Goal: Task Accomplishment & Management: Complete application form

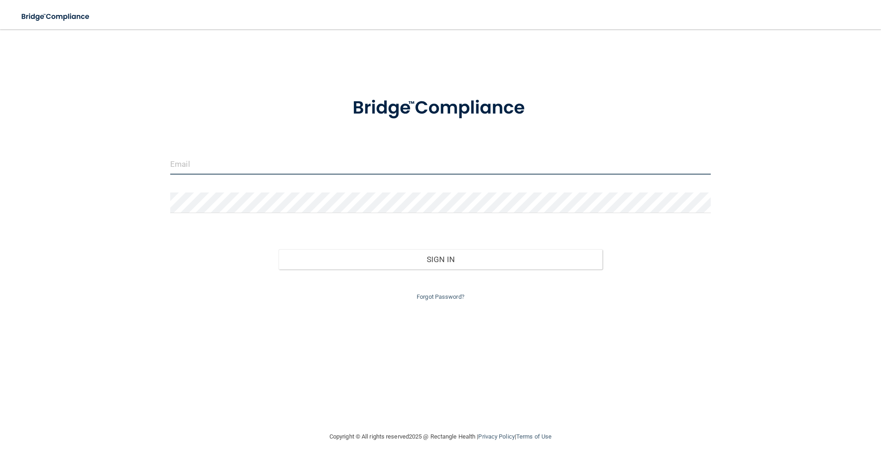
drag, startPoint x: 184, startPoint y: 167, endPoint x: 194, endPoint y: 166, distance: 9.7
click at [184, 167] on input "email" at bounding box center [440, 164] width 540 height 21
type input "[EMAIL_ADDRESS][DOMAIN_NAME]"
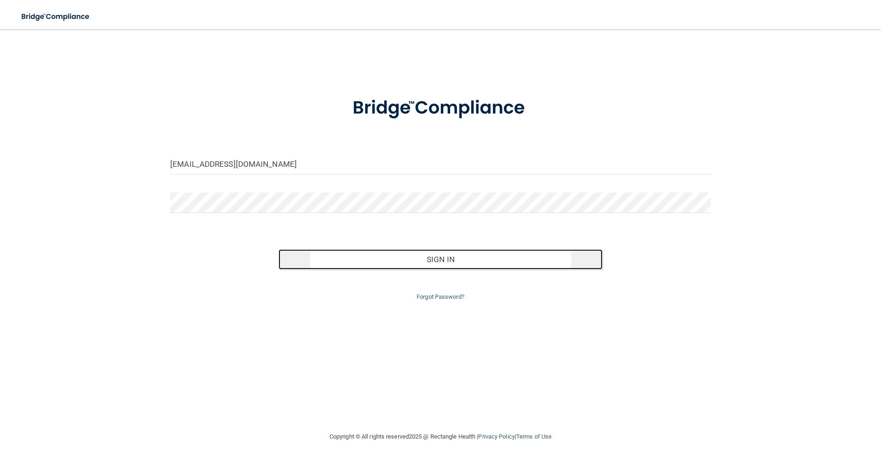
click at [428, 262] on button "Sign In" at bounding box center [440, 260] width 324 height 20
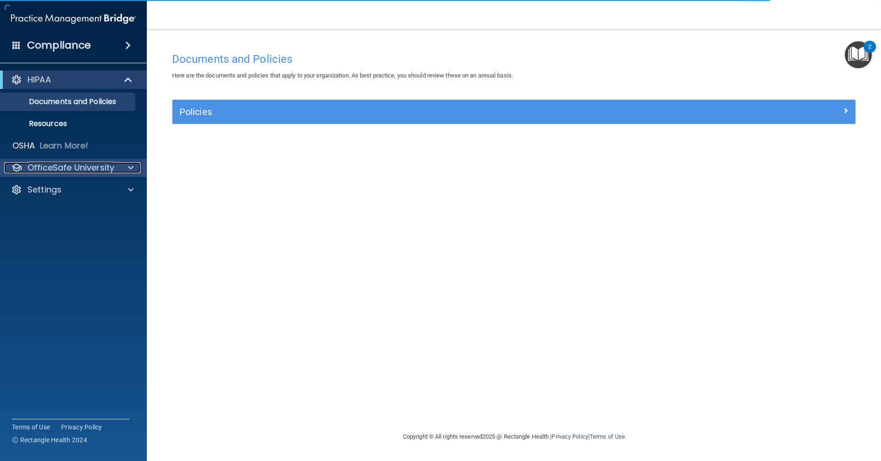
click at [101, 170] on p "OfficeSafe University" at bounding box center [71, 167] width 87 height 11
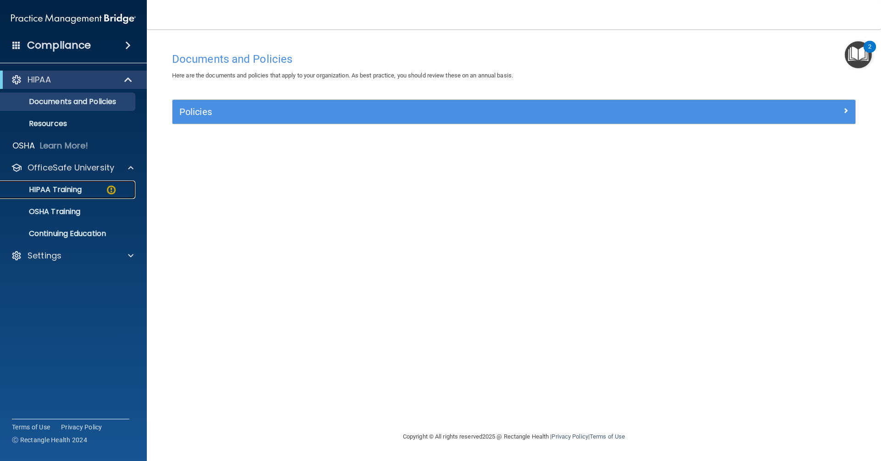
click at [75, 194] on p "HIPAA Training" at bounding box center [44, 189] width 76 height 9
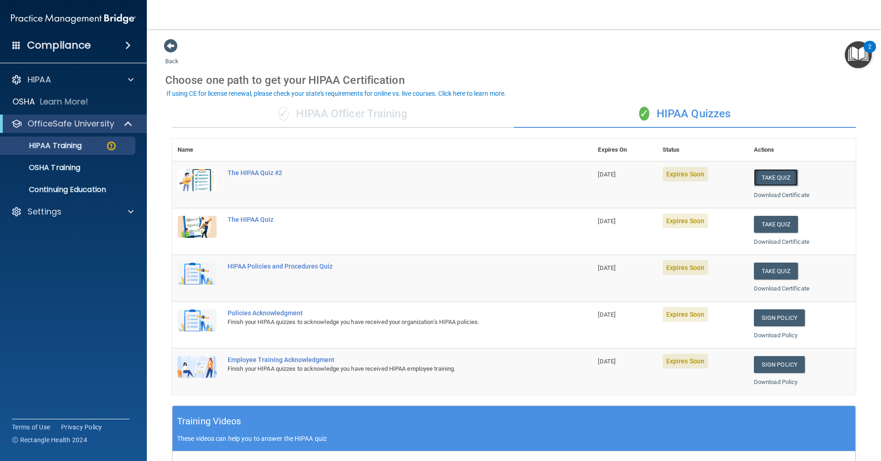
click at [771, 178] on button "Take Quiz" at bounding box center [776, 177] width 44 height 17
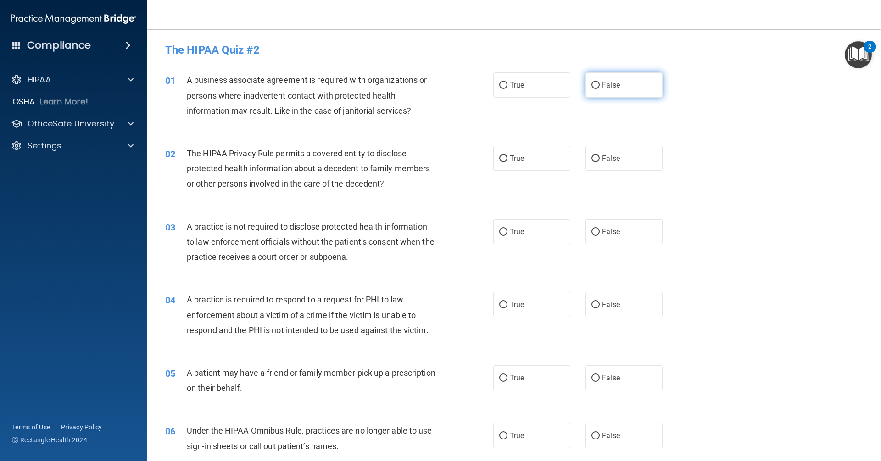
click at [593, 85] on input "False" at bounding box center [595, 85] width 8 height 7
radio input "true"
click at [500, 156] on input "True" at bounding box center [503, 159] width 8 height 7
radio input "true"
click at [591, 233] on input "False" at bounding box center [595, 232] width 8 height 7
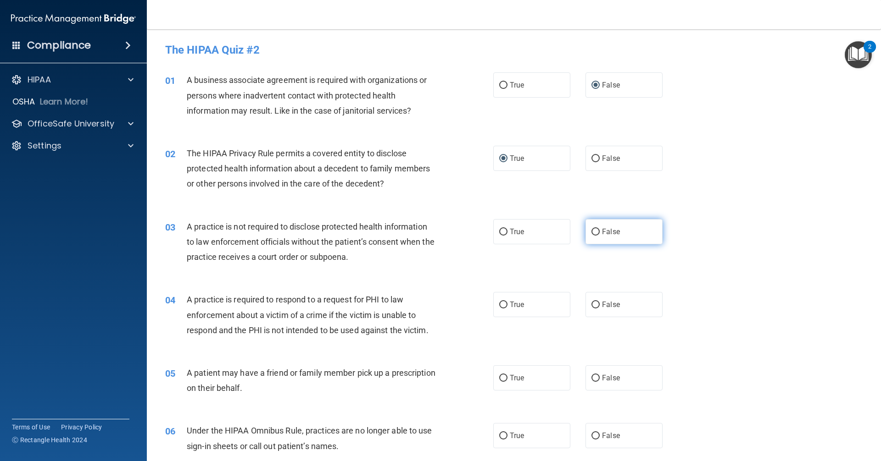
radio input "true"
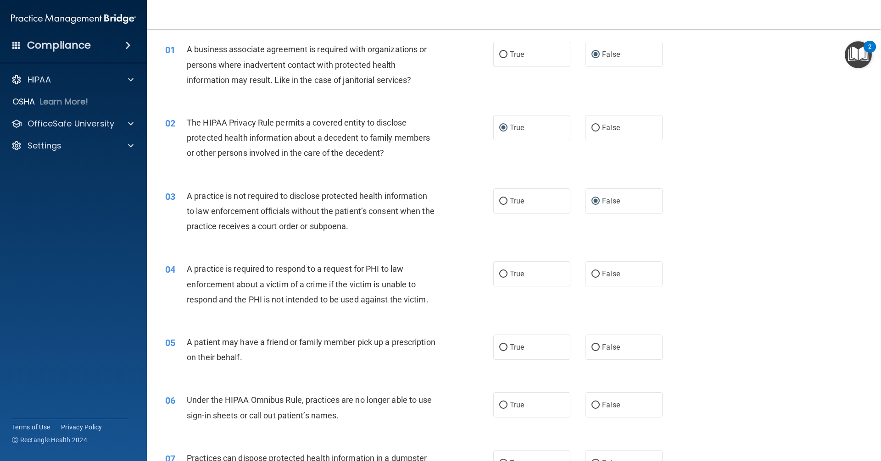
scroll to position [61, 0]
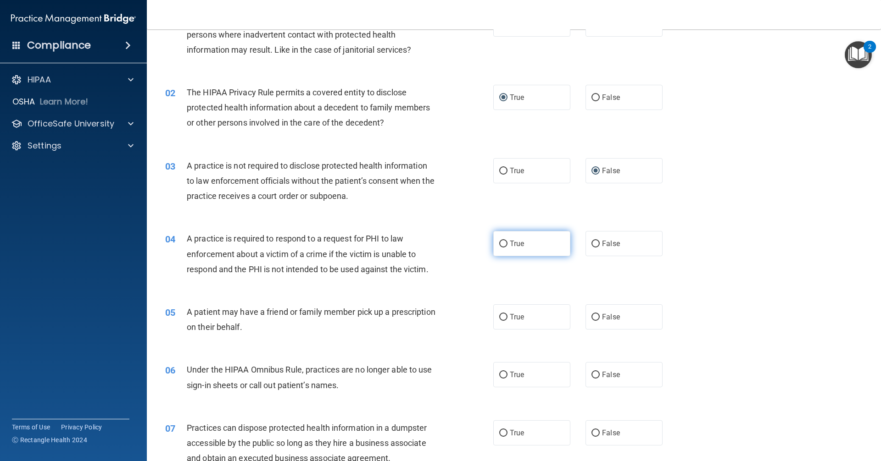
click at [504, 242] on input "True" at bounding box center [503, 244] width 8 height 7
radio input "true"
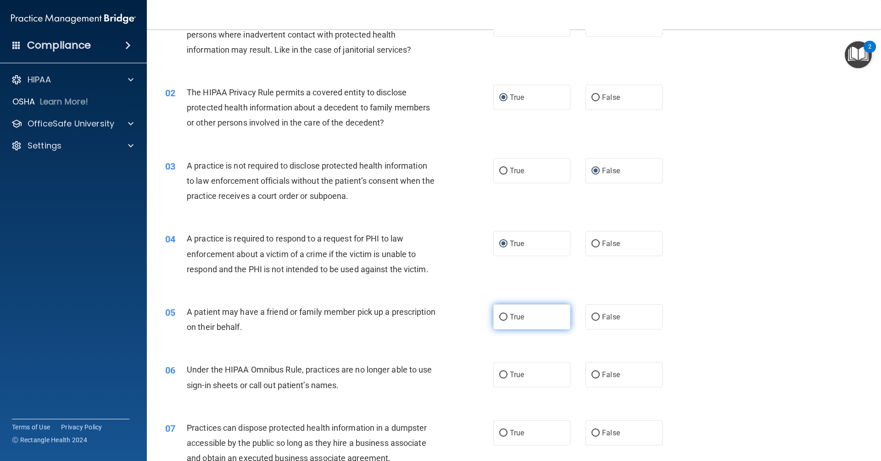
click at [499, 316] on input "True" at bounding box center [503, 317] width 8 height 7
radio input "true"
click at [591, 374] on input "False" at bounding box center [595, 375] width 8 height 7
radio input "true"
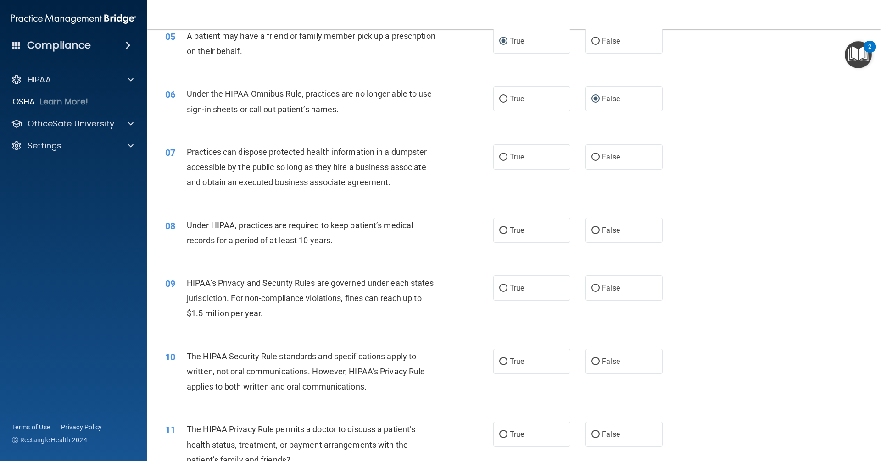
scroll to position [367, 0]
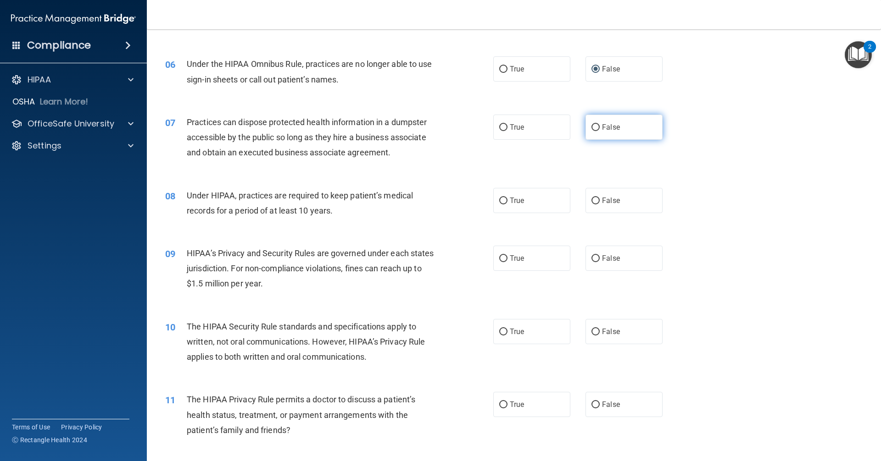
click at [592, 125] on input "False" at bounding box center [595, 127] width 8 height 7
radio input "true"
click at [591, 199] on input "False" at bounding box center [595, 201] width 8 height 7
radio input "true"
click at [591, 261] on input "False" at bounding box center [595, 259] width 8 height 7
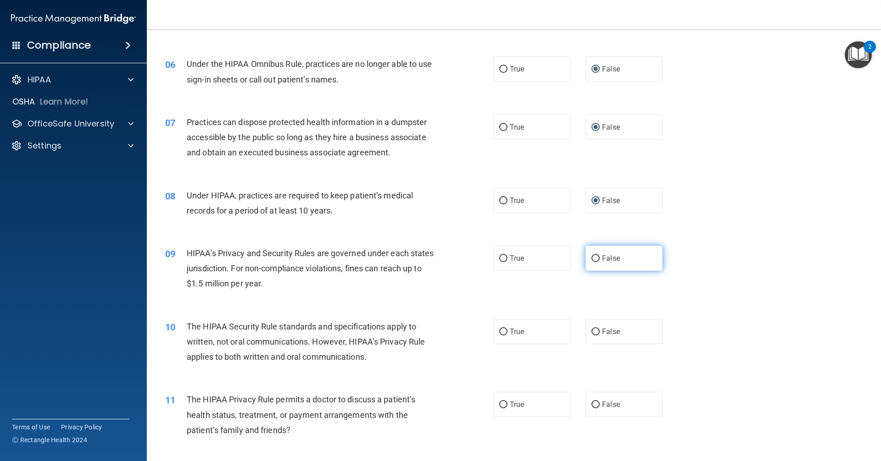
radio input "true"
click at [510, 329] on span "True" at bounding box center [517, 332] width 14 height 9
click at [506, 329] on input "True" at bounding box center [503, 332] width 8 height 7
radio input "true"
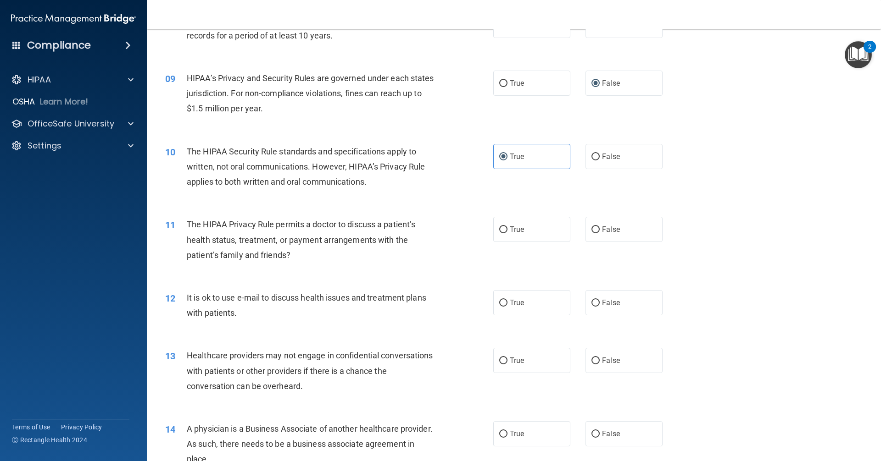
scroll to position [642, 0]
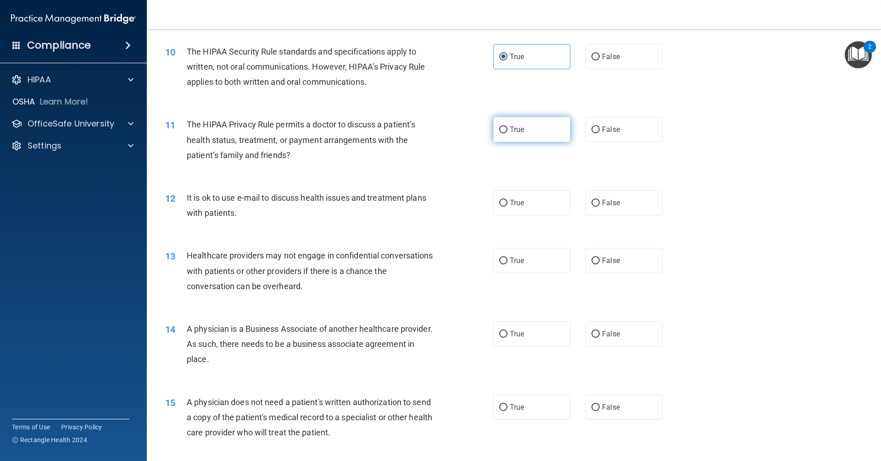
click at [501, 131] on input "True" at bounding box center [503, 130] width 8 height 7
radio input "true"
click at [499, 203] on input "True" at bounding box center [503, 203] width 8 height 7
radio input "true"
click at [592, 262] on input "False" at bounding box center [595, 261] width 8 height 7
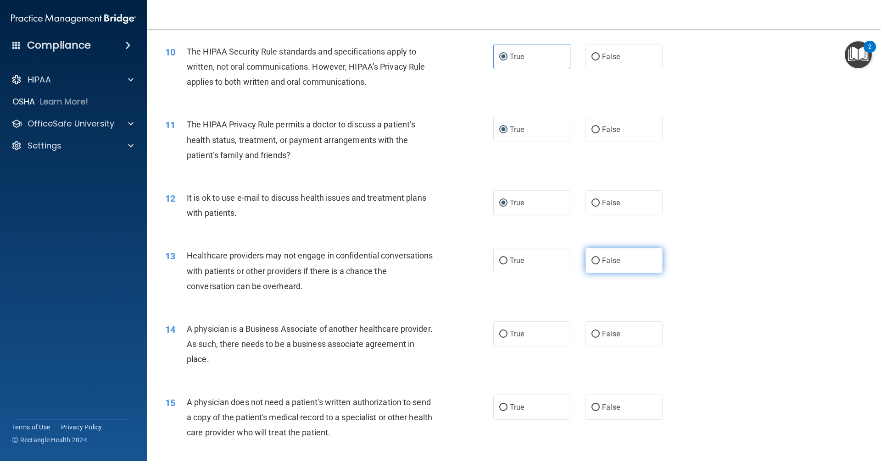
radio input "true"
click at [591, 335] on input "False" at bounding box center [595, 334] width 8 height 7
radio input "true"
click at [499, 406] on input "True" at bounding box center [503, 408] width 8 height 7
radio input "true"
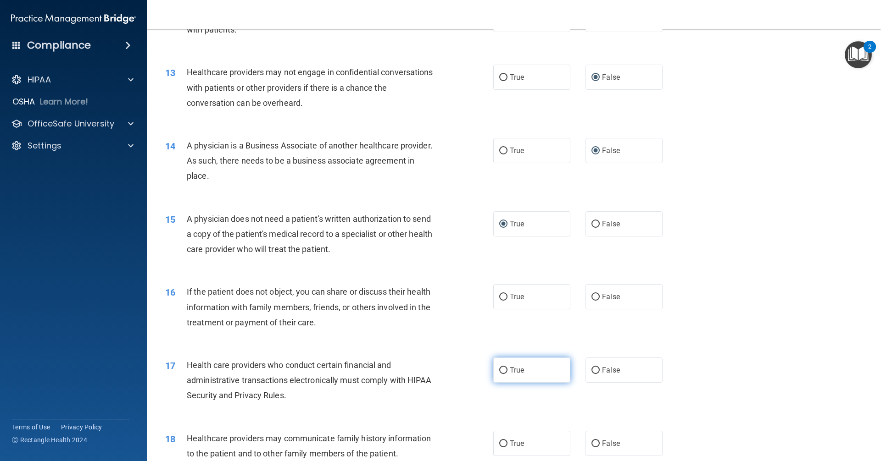
scroll to position [948, 0]
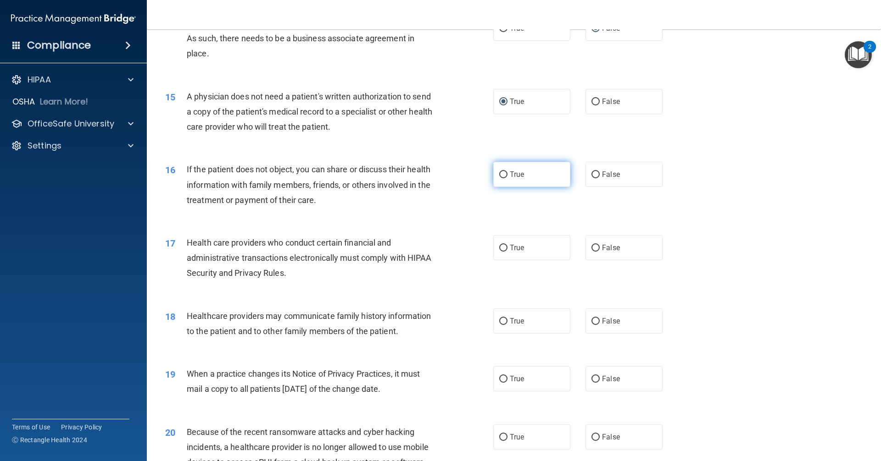
click at [499, 175] on input "True" at bounding box center [503, 175] width 8 height 7
radio input "true"
click at [499, 249] on input "True" at bounding box center [503, 248] width 8 height 7
radio input "true"
click at [591, 321] on input "False" at bounding box center [595, 321] width 8 height 7
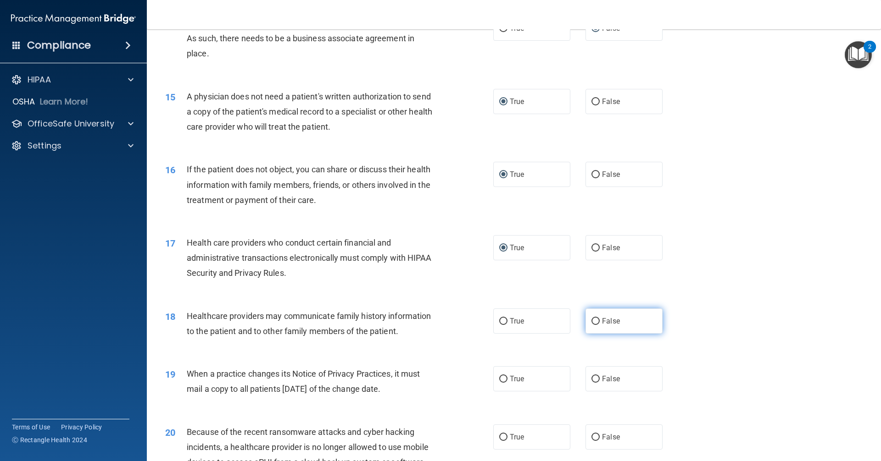
radio input "true"
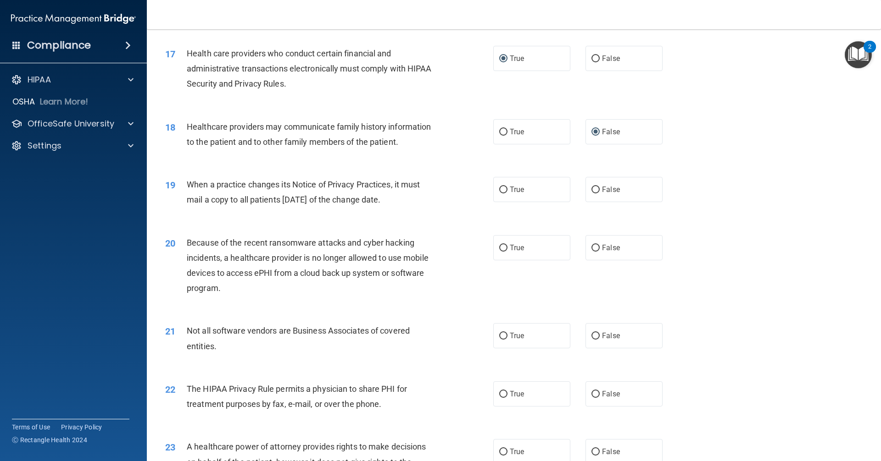
scroll to position [1162, 0]
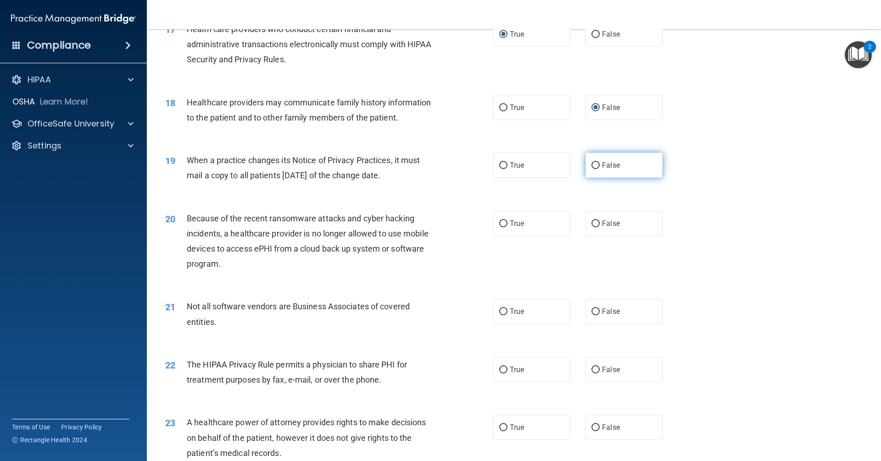
click at [592, 164] on input "False" at bounding box center [595, 165] width 8 height 7
radio input "true"
click at [593, 221] on input "False" at bounding box center [595, 224] width 8 height 7
radio input "true"
click at [500, 312] on input "True" at bounding box center [503, 312] width 8 height 7
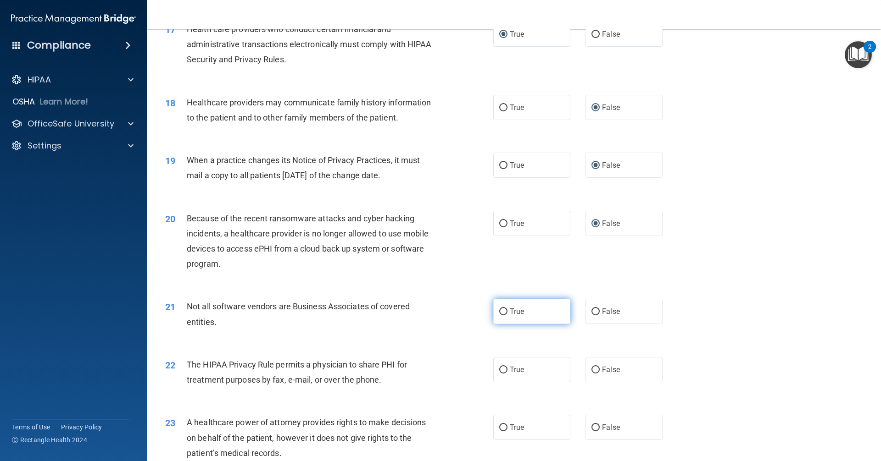
radio input "true"
click at [501, 367] on input "True" at bounding box center [503, 370] width 8 height 7
radio input "true"
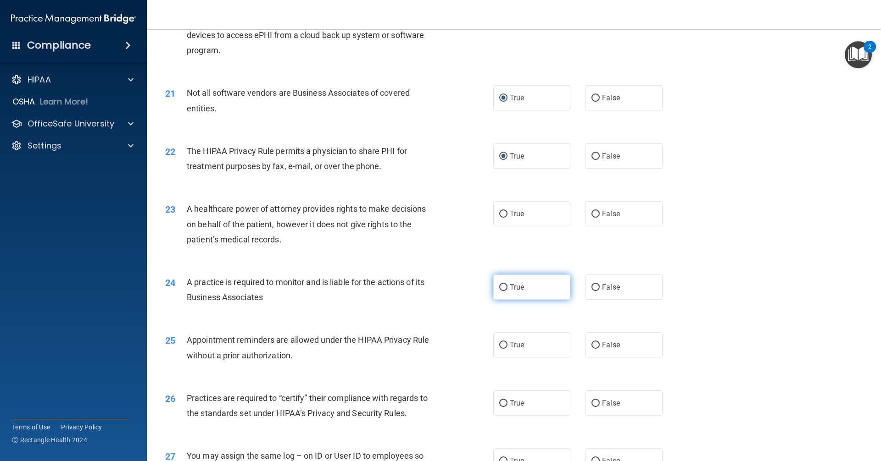
scroll to position [1376, 0]
click at [591, 214] on input "False" at bounding box center [595, 214] width 8 height 7
radio input "true"
click at [591, 285] on input "False" at bounding box center [595, 287] width 8 height 7
radio input "true"
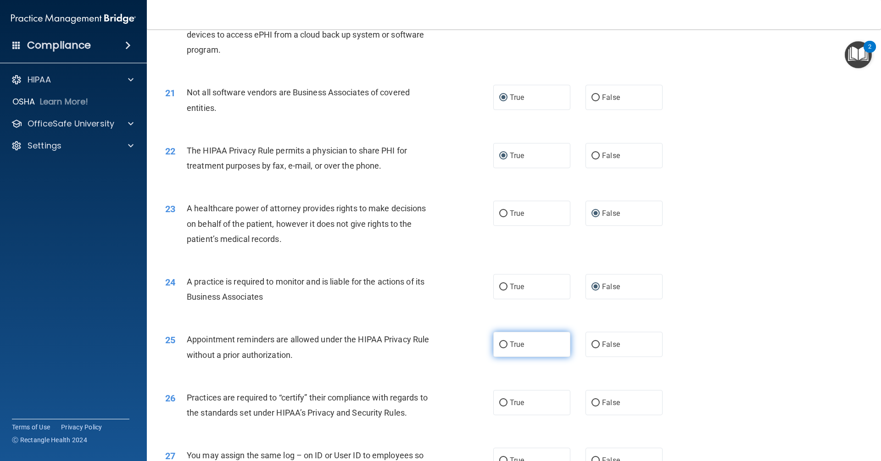
click at [499, 345] on input "True" at bounding box center [503, 345] width 8 height 7
radio input "true"
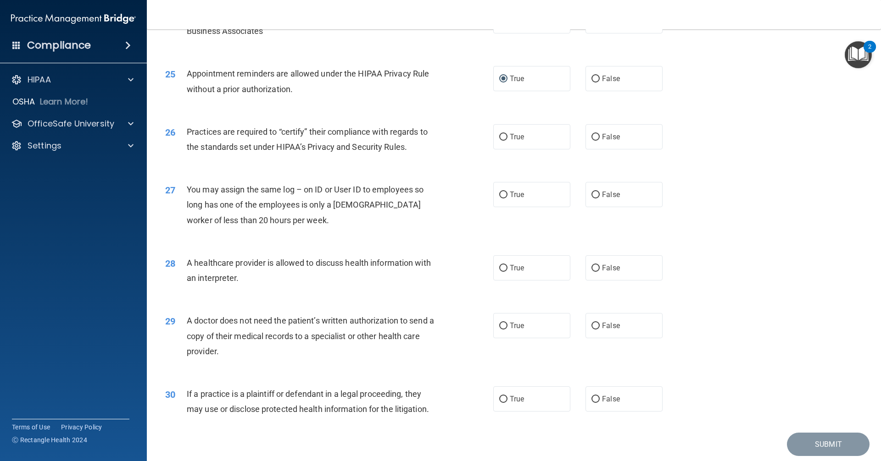
scroll to position [1651, 0]
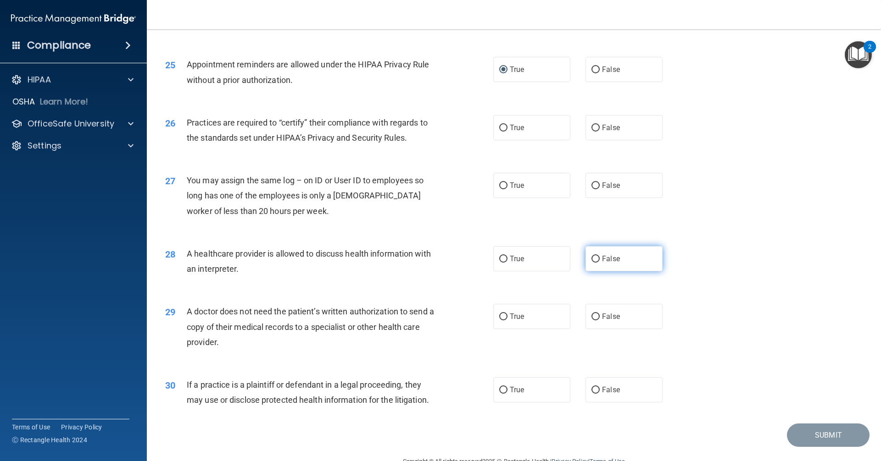
click at [591, 259] on input "False" at bounding box center [595, 259] width 8 height 7
radio input "true"
click at [591, 127] on input "False" at bounding box center [595, 128] width 8 height 7
radio input "true"
click at [592, 186] on input "False" at bounding box center [595, 186] width 8 height 7
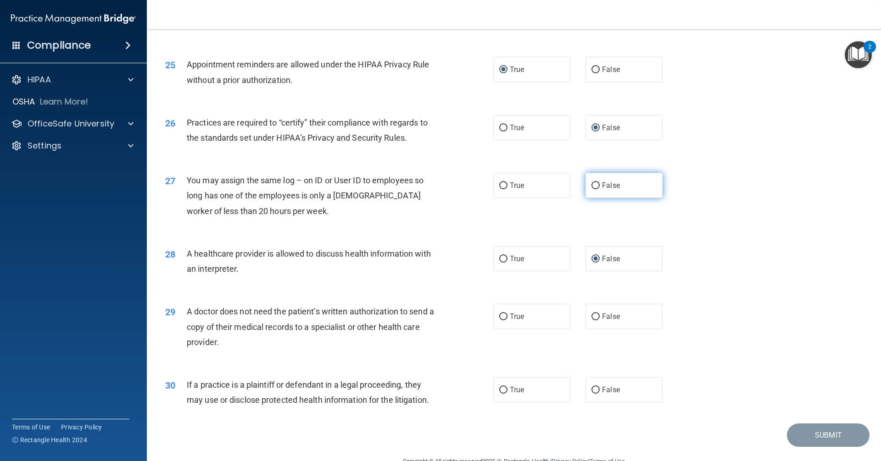
radio input "true"
click at [500, 259] on input "True" at bounding box center [503, 259] width 8 height 7
radio input "true"
radio input "false"
click at [499, 316] on input "True" at bounding box center [503, 317] width 8 height 7
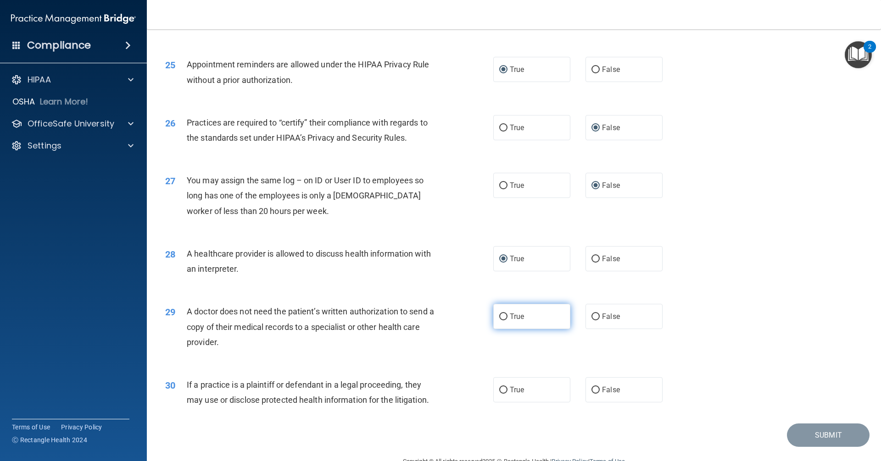
radio input "true"
click at [499, 391] on input "True" at bounding box center [503, 390] width 8 height 7
radio input "true"
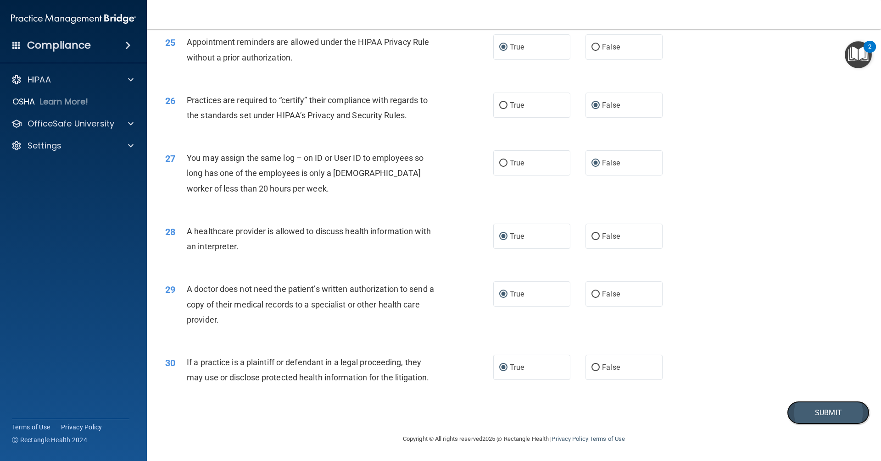
click at [801, 415] on button "Submit" at bounding box center [828, 412] width 83 height 23
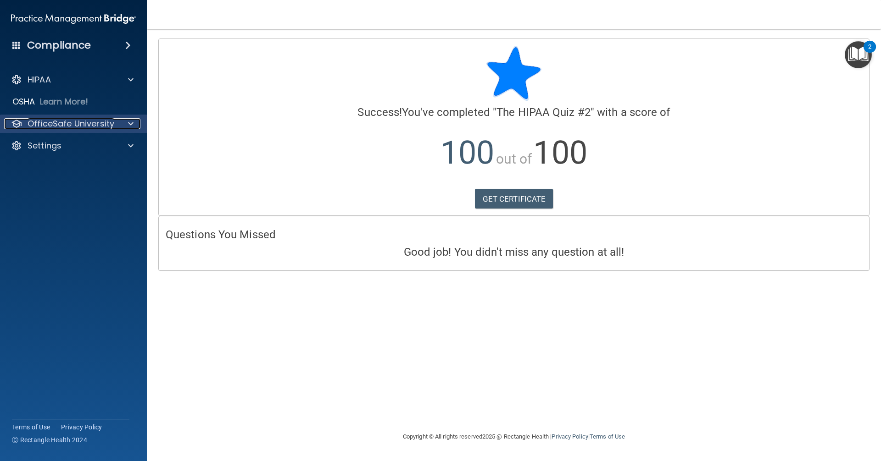
click at [85, 127] on p "OfficeSafe University" at bounding box center [71, 123] width 87 height 11
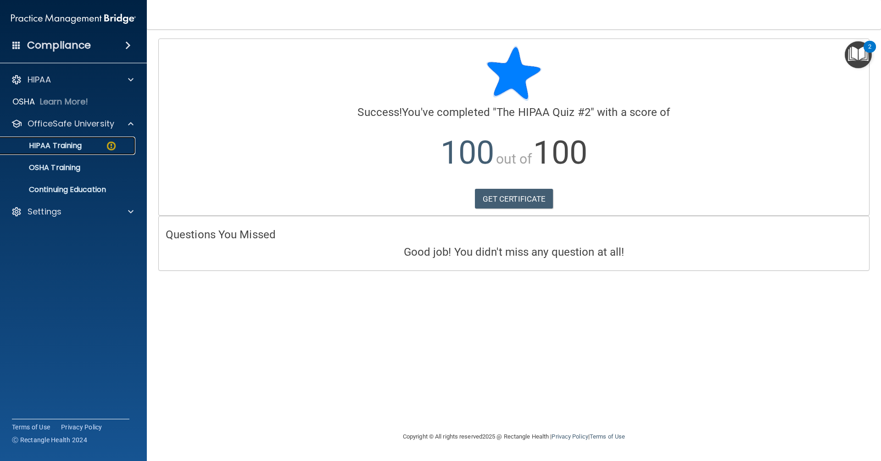
click at [86, 144] on div "HIPAA Training" at bounding box center [68, 145] width 125 height 9
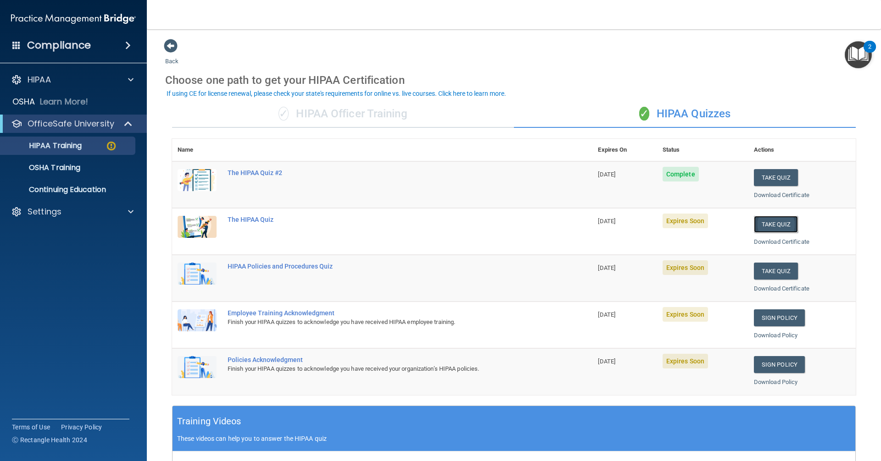
click at [764, 222] on button "Take Quiz" at bounding box center [776, 224] width 44 height 17
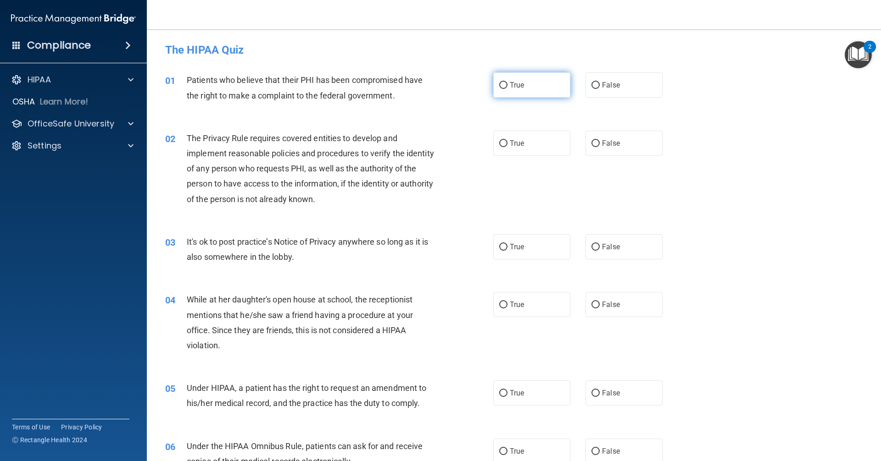
click at [502, 84] on input "True" at bounding box center [503, 85] width 8 height 7
radio input "true"
click at [500, 140] on input "True" at bounding box center [503, 143] width 8 height 7
radio input "true"
click at [591, 244] on input "False" at bounding box center [595, 247] width 8 height 7
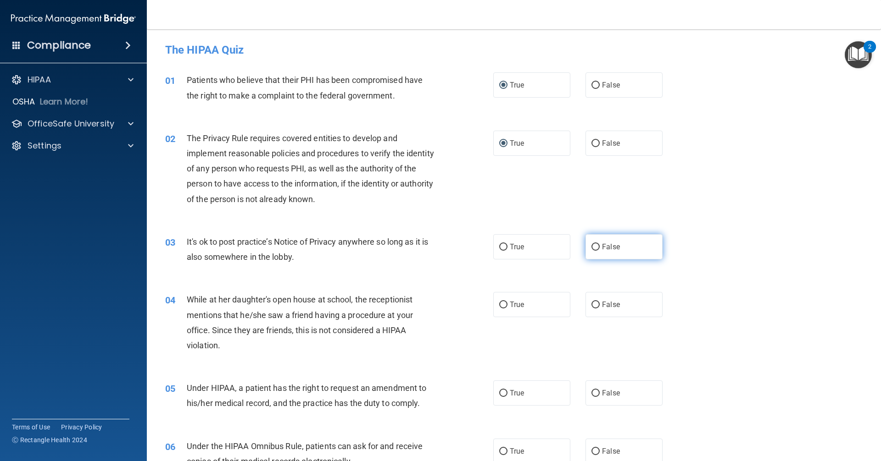
radio input "true"
click at [592, 303] on input "False" at bounding box center [595, 305] width 8 height 7
radio input "true"
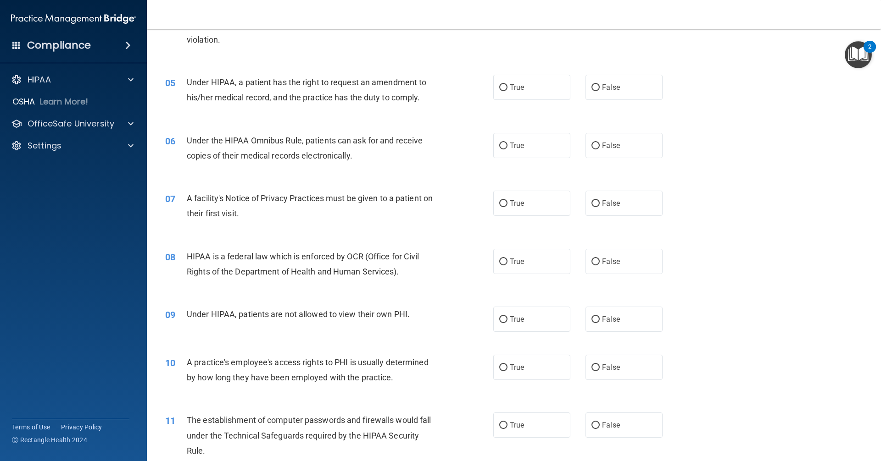
scroll to position [336, 0]
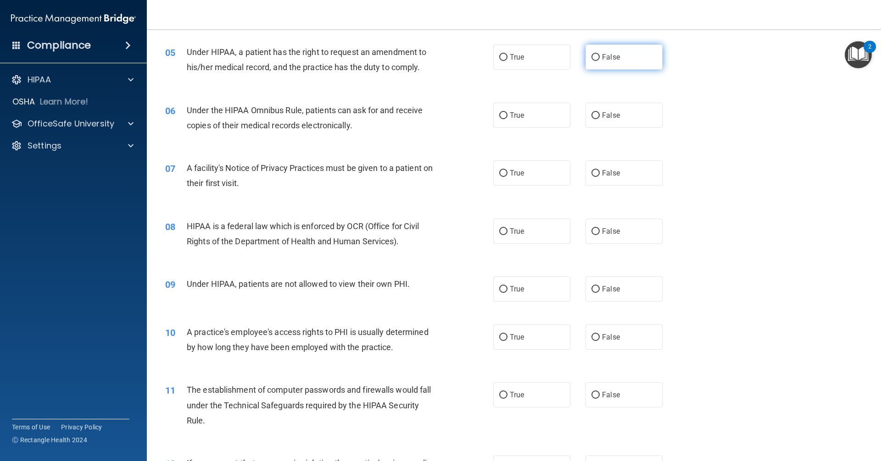
click at [593, 55] on input "False" at bounding box center [595, 57] width 8 height 7
radio input "true"
click at [500, 114] on input "True" at bounding box center [503, 115] width 8 height 7
radio input "true"
click at [499, 172] on input "True" at bounding box center [503, 173] width 8 height 7
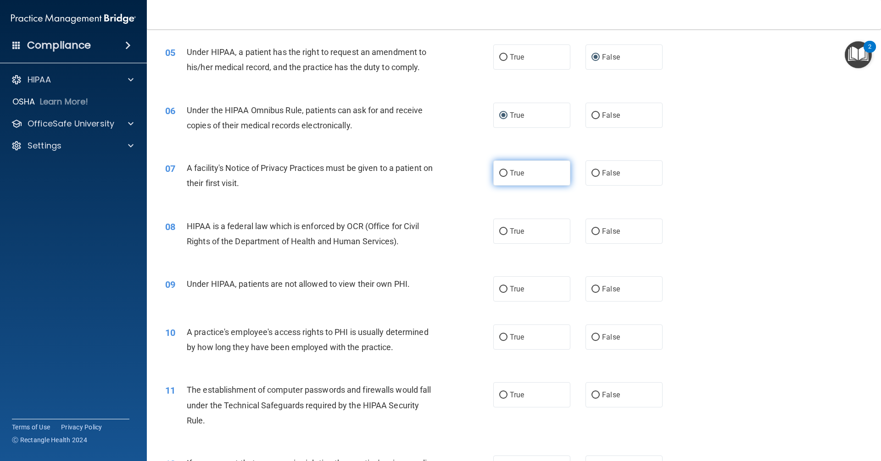
radio input "true"
click at [500, 231] on input "True" at bounding box center [503, 231] width 8 height 7
radio input "true"
click at [595, 289] on input "False" at bounding box center [595, 289] width 8 height 7
radio input "true"
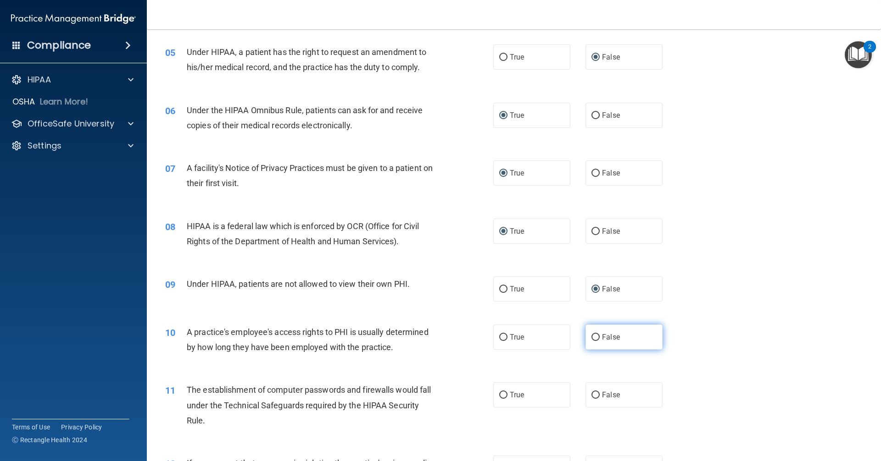
click at [591, 336] on input "False" at bounding box center [595, 337] width 8 height 7
radio input "true"
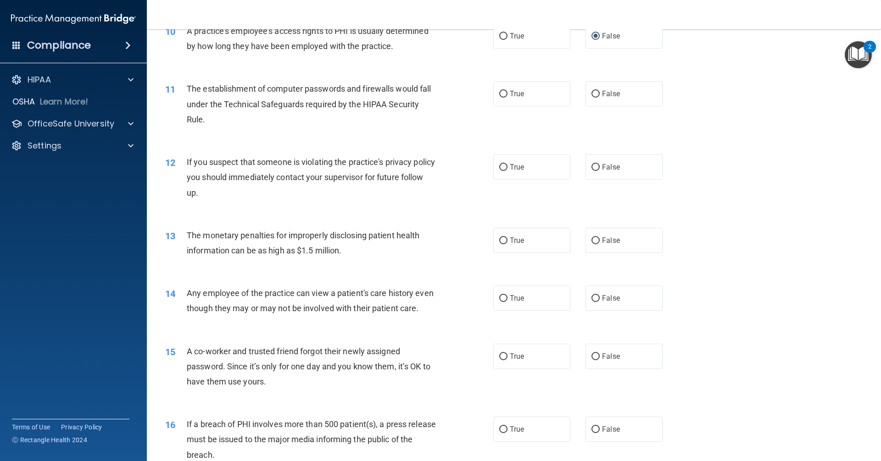
scroll to position [642, 0]
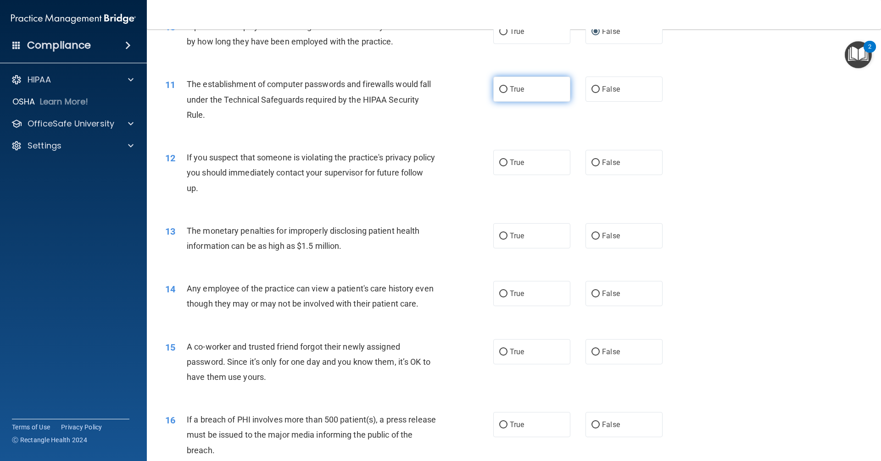
click at [500, 89] on input "True" at bounding box center [503, 89] width 8 height 7
radio input "true"
click at [499, 163] on input "True" at bounding box center [503, 163] width 8 height 7
radio input "true"
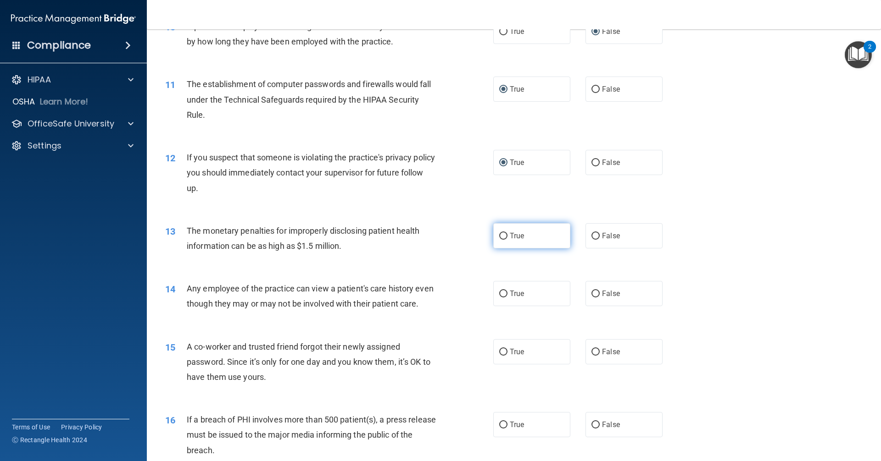
click at [500, 234] on input "True" at bounding box center [503, 236] width 8 height 7
radio input "true"
click at [591, 292] on input "False" at bounding box center [595, 294] width 8 height 7
radio input "true"
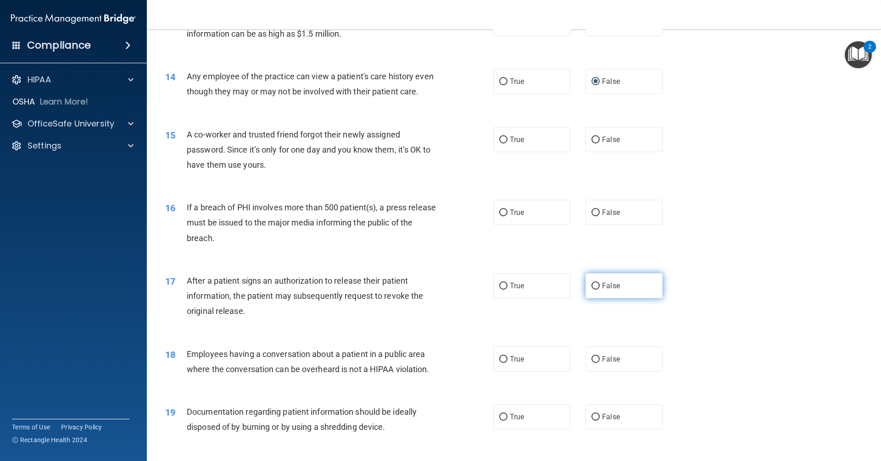
scroll to position [856, 0]
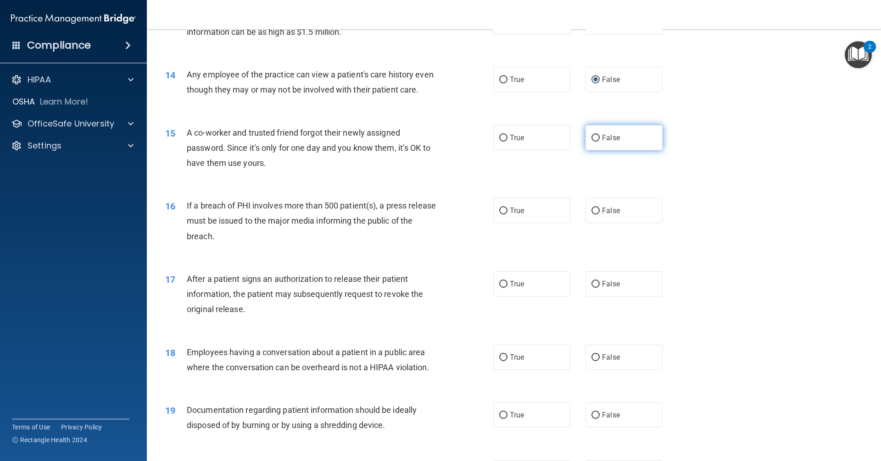
click at [591, 142] on input "False" at bounding box center [595, 138] width 8 height 7
radio input "true"
click at [501, 215] on input "True" at bounding box center [503, 211] width 8 height 7
radio input "true"
click at [499, 288] on input "True" at bounding box center [503, 284] width 8 height 7
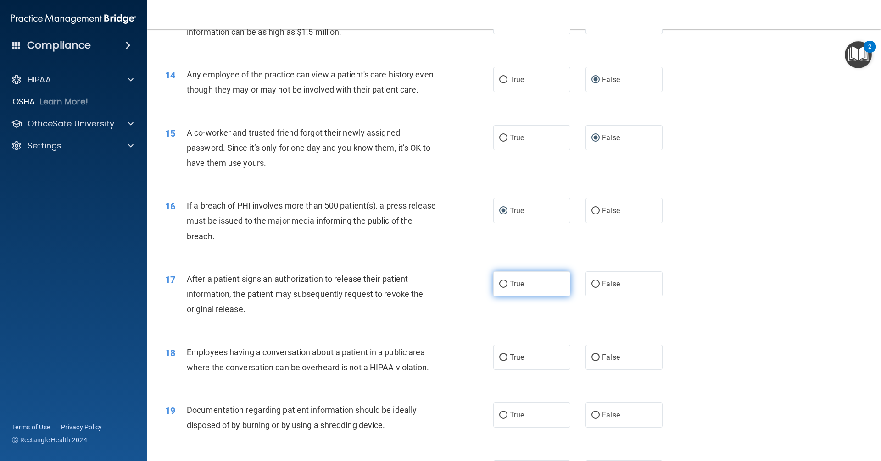
radio input "true"
click at [592, 361] on input "False" at bounding box center [595, 358] width 8 height 7
radio input "true"
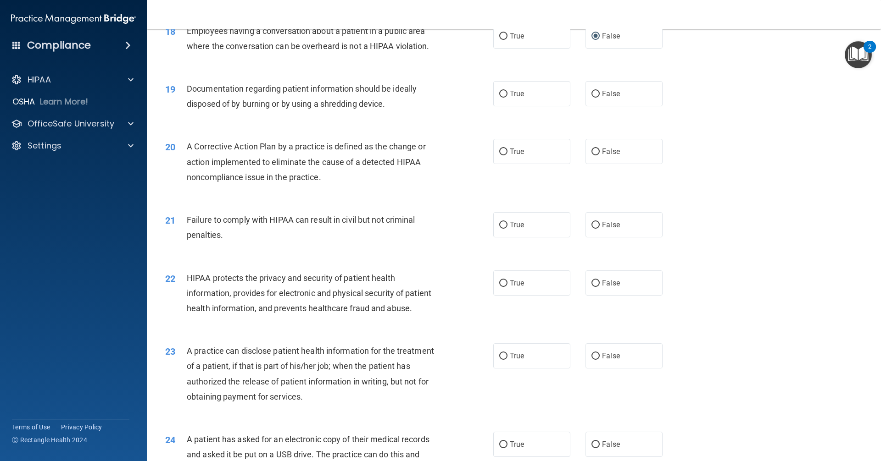
scroll to position [1193, 0]
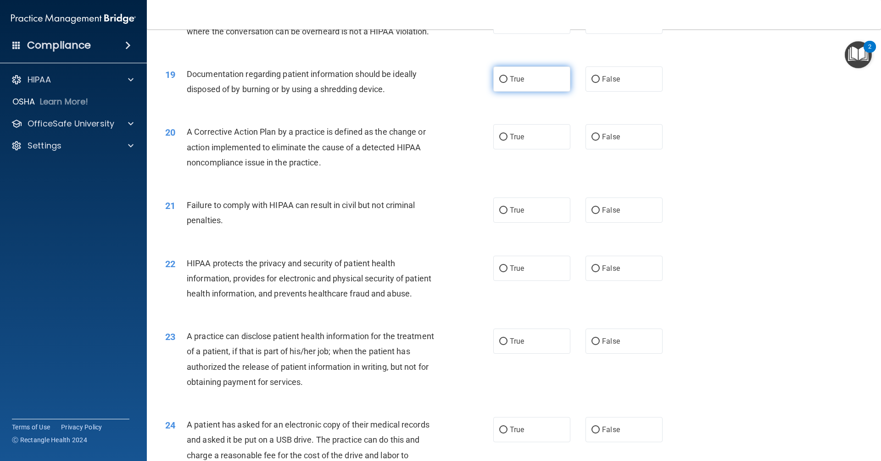
click at [500, 83] on input "True" at bounding box center [503, 79] width 8 height 7
radio input "true"
click at [501, 141] on input "True" at bounding box center [503, 137] width 8 height 7
radio input "true"
click at [594, 214] on input "False" at bounding box center [595, 210] width 8 height 7
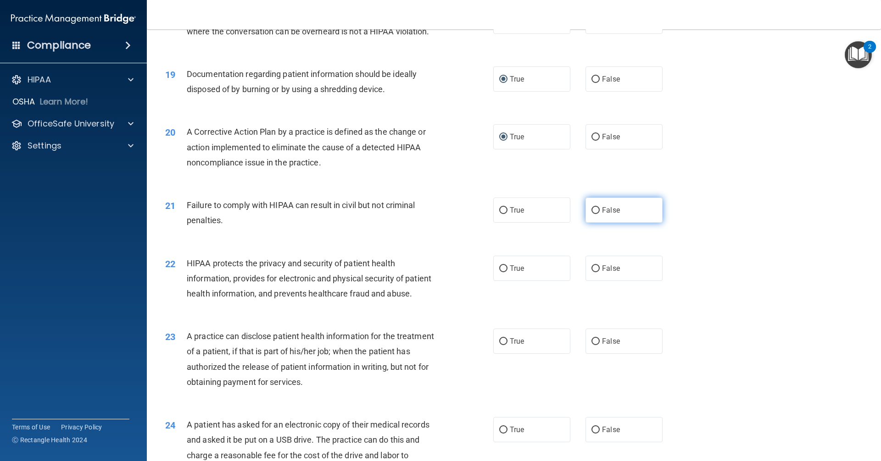
radio input "true"
click at [501, 272] on input "True" at bounding box center [503, 269] width 8 height 7
radio input "true"
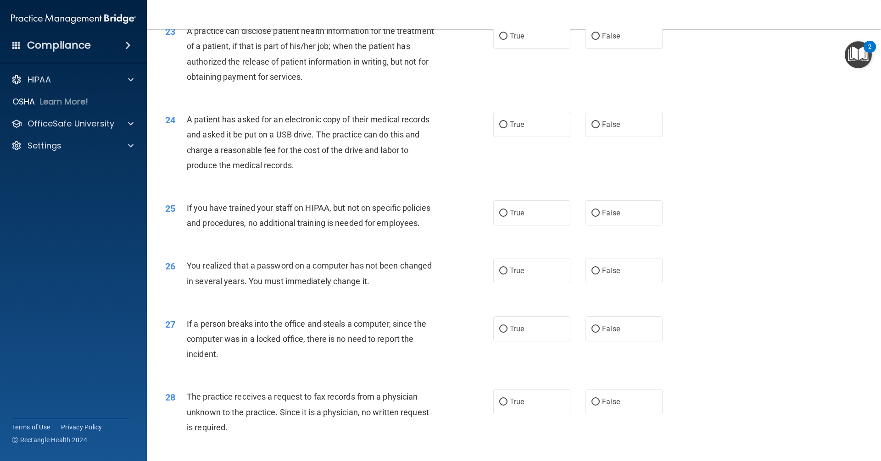
scroll to position [1499, 0]
drag, startPoint x: 589, startPoint y: 64, endPoint x: 581, endPoint y: 70, distance: 10.8
click at [591, 39] on input "False" at bounding box center [595, 36] width 8 height 7
radio input "true"
click at [500, 128] on input "True" at bounding box center [503, 124] width 8 height 7
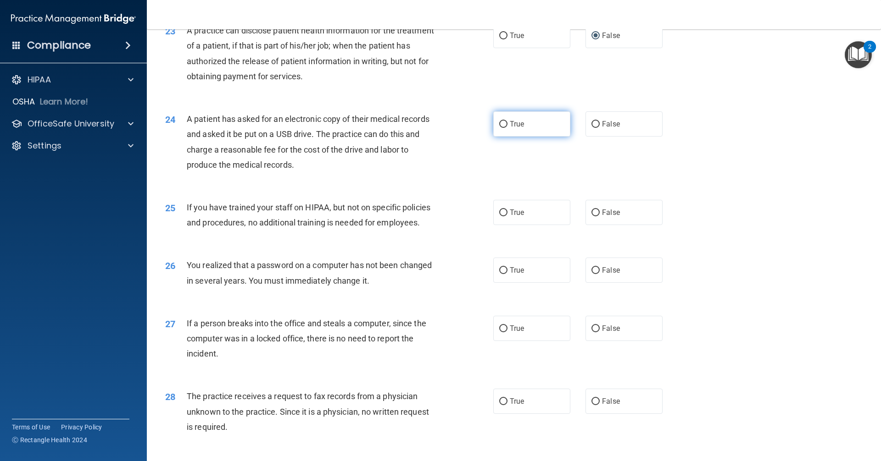
radio input "true"
click at [594, 217] on input "False" at bounding box center [595, 213] width 8 height 7
radio input "true"
click at [500, 274] on input "True" at bounding box center [503, 270] width 8 height 7
radio input "true"
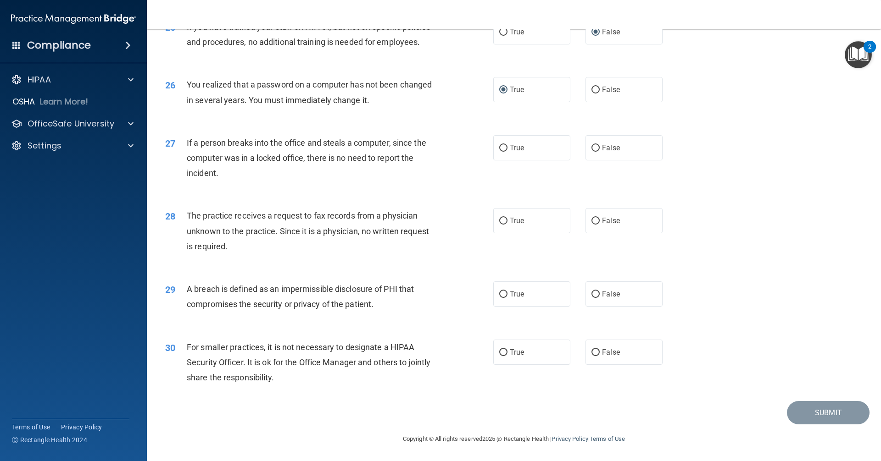
scroll to position [1710, 0]
click at [591, 148] on input "False" at bounding box center [595, 148] width 8 height 7
radio input "true"
click at [591, 221] on input "False" at bounding box center [595, 221] width 8 height 7
radio input "true"
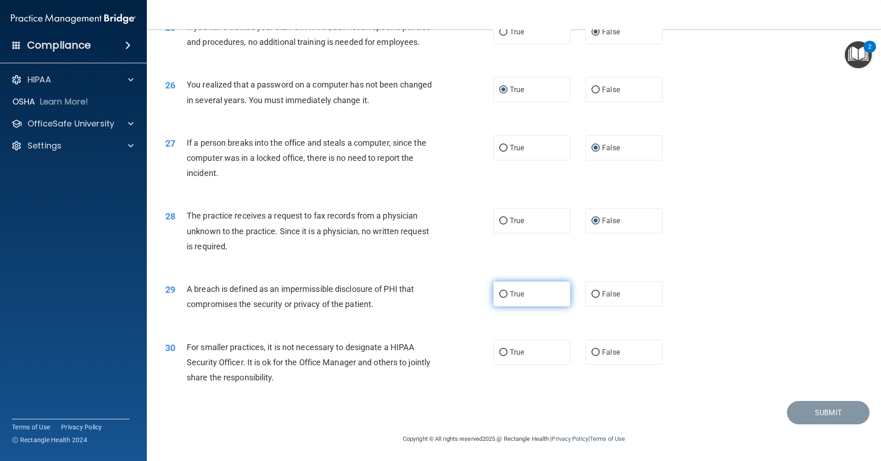
click at [501, 294] on input "True" at bounding box center [503, 294] width 8 height 7
radio input "true"
click at [592, 353] on input "False" at bounding box center [595, 353] width 8 height 7
radio input "true"
click at [815, 417] on button "Submit" at bounding box center [828, 412] width 83 height 23
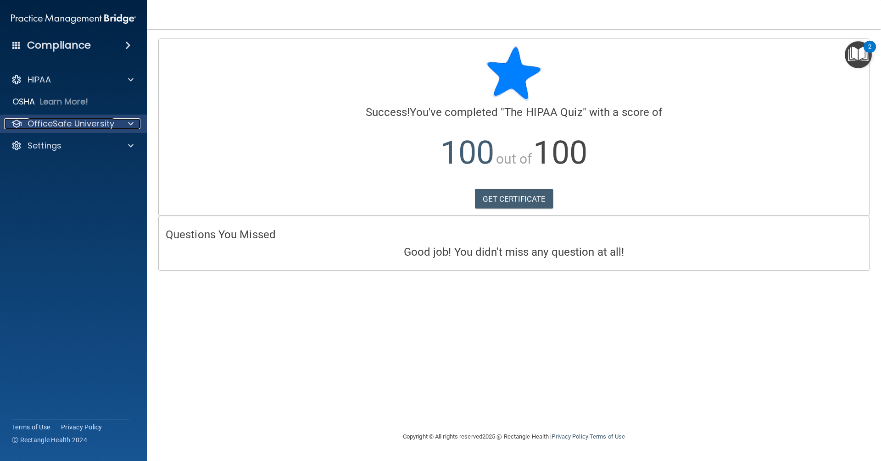
click at [60, 125] on p "OfficeSafe University" at bounding box center [71, 123] width 87 height 11
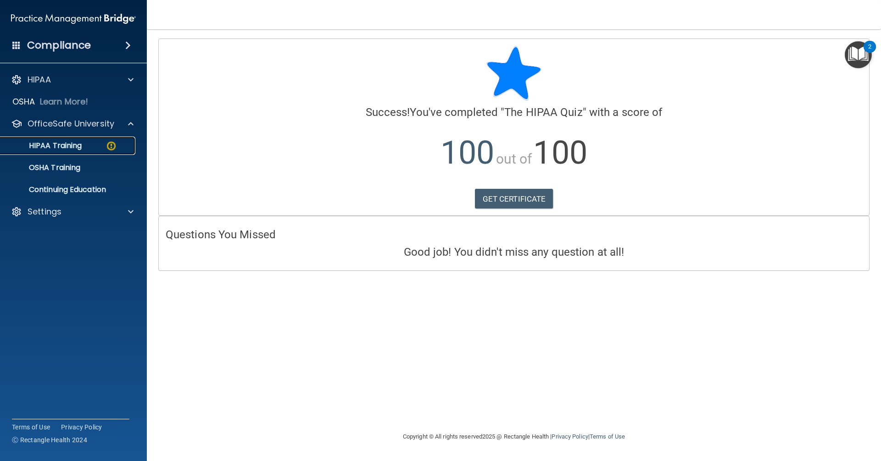
click at [73, 148] on p "HIPAA Training" at bounding box center [44, 145] width 76 height 9
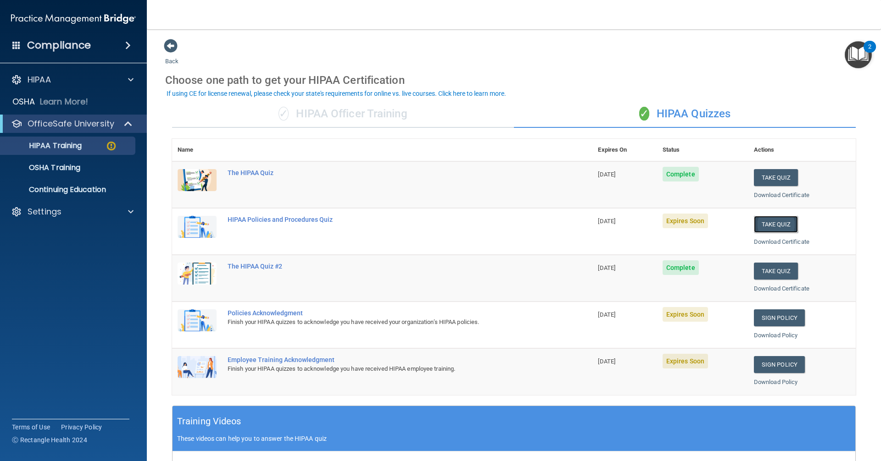
click at [774, 222] on button "Take Quiz" at bounding box center [776, 224] width 44 height 17
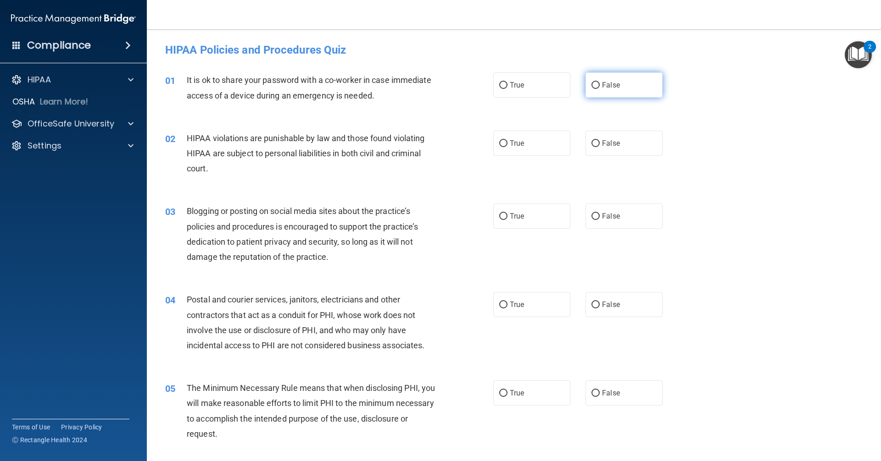
click at [593, 83] on input "False" at bounding box center [595, 85] width 8 height 7
radio input "true"
click at [499, 142] on input "True" at bounding box center [503, 143] width 8 height 7
radio input "true"
click at [592, 215] on input "False" at bounding box center [595, 216] width 8 height 7
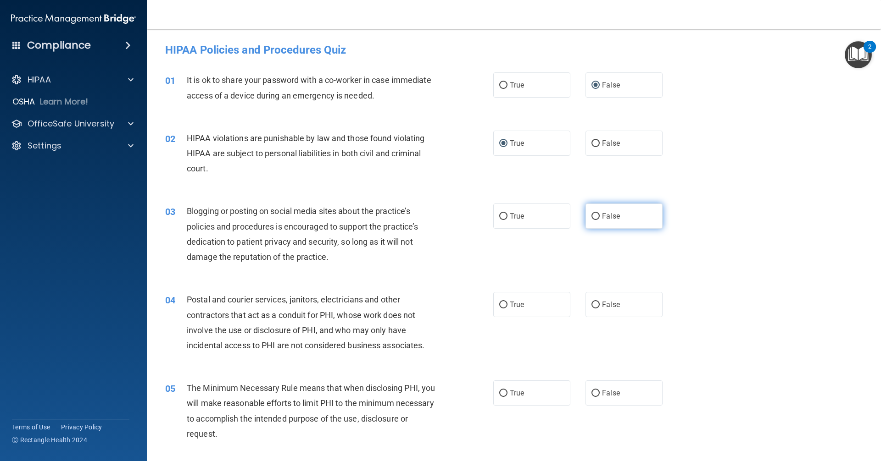
radio input "true"
click at [500, 304] on input "True" at bounding box center [503, 305] width 8 height 7
radio input "true"
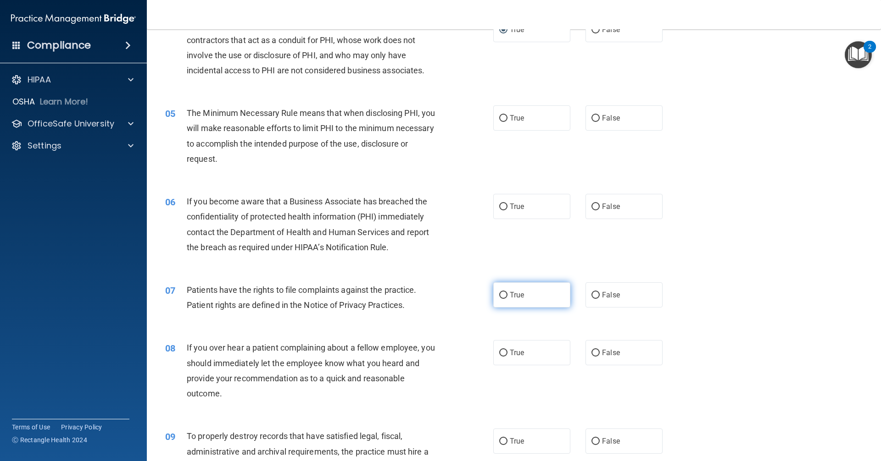
scroll to position [306, 0]
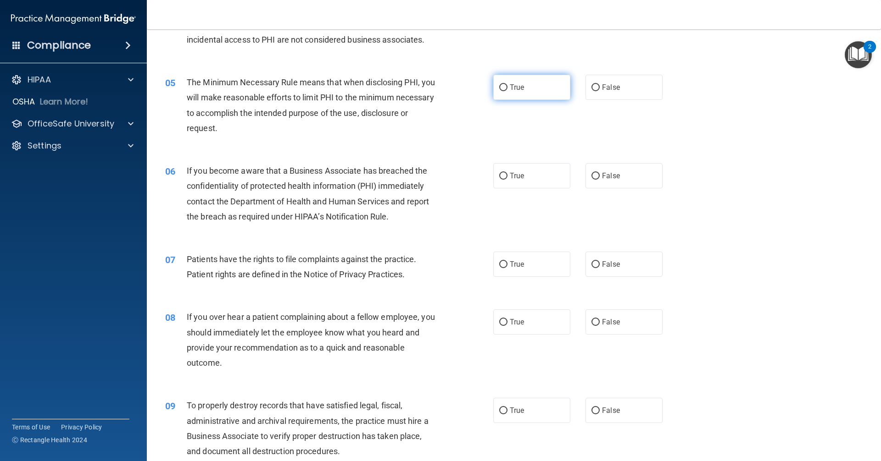
click at [499, 86] on input "True" at bounding box center [503, 87] width 8 height 7
radio input "true"
click at [591, 176] on input "False" at bounding box center [595, 176] width 8 height 7
radio input "true"
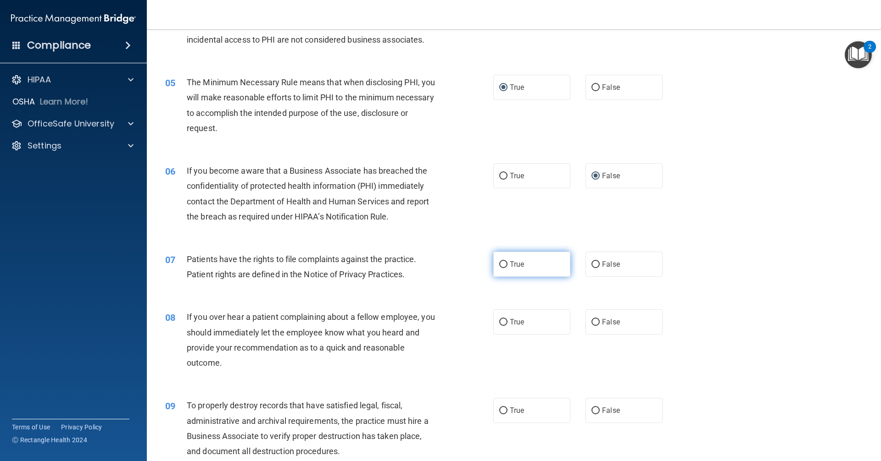
click at [499, 264] on input "True" at bounding box center [503, 264] width 8 height 7
radio input "true"
click at [591, 322] on input "False" at bounding box center [595, 322] width 8 height 7
radio input "true"
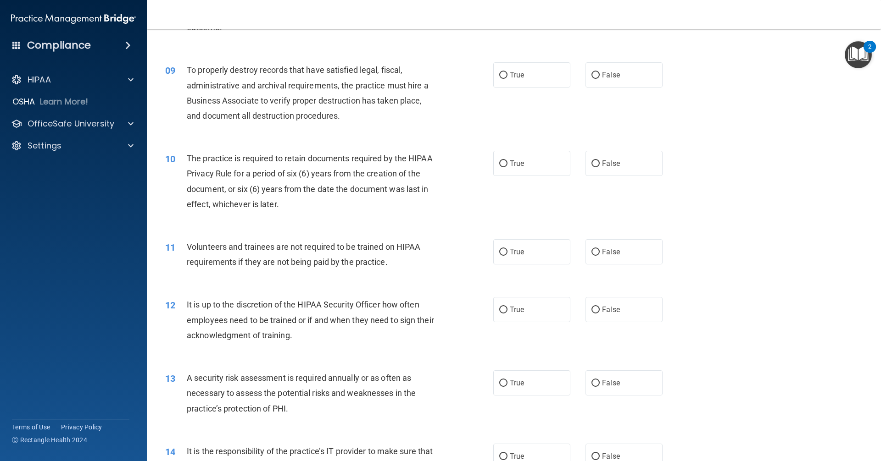
scroll to position [642, 0]
click at [591, 75] on input "False" at bounding box center [595, 75] width 8 height 7
radio input "true"
click at [500, 161] on input "True" at bounding box center [503, 163] width 8 height 7
radio input "true"
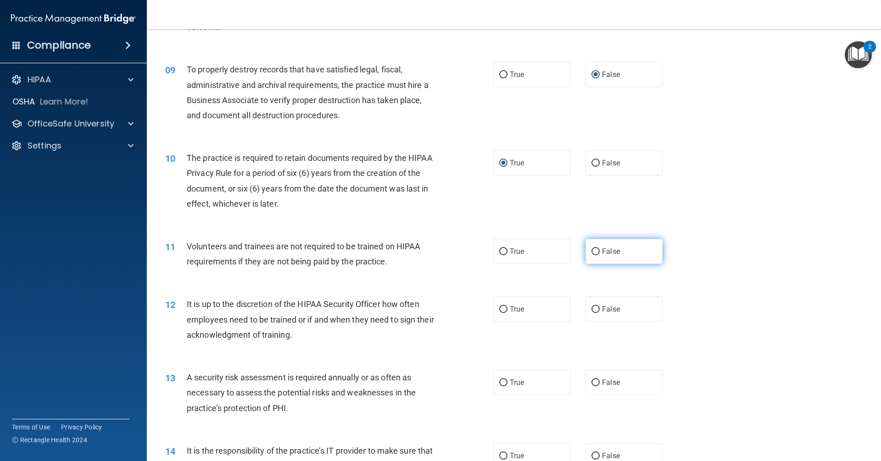
click at [591, 251] on input "False" at bounding box center [595, 252] width 8 height 7
radio input "true"
click at [591, 311] on input "False" at bounding box center [595, 309] width 8 height 7
radio input "true"
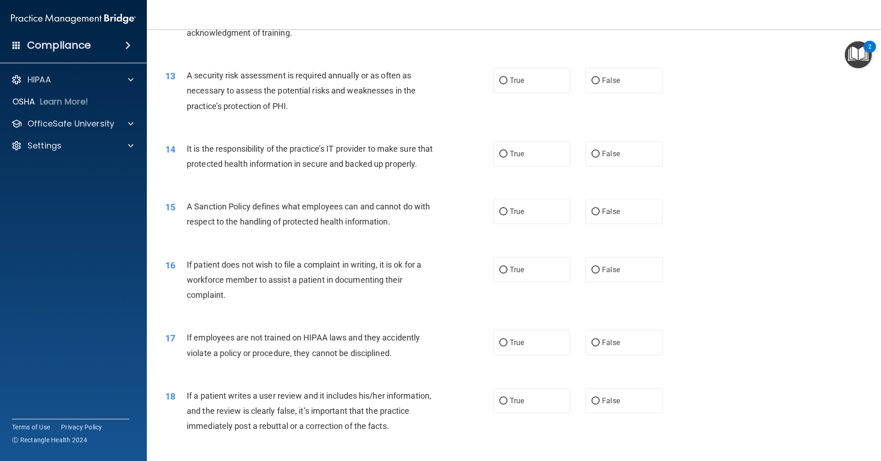
scroll to position [948, 0]
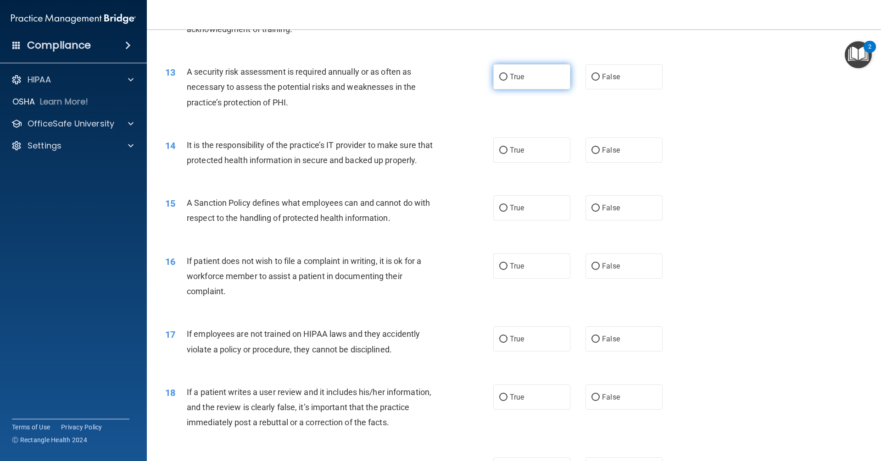
click at [499, 75] on input "True" at bounding box center [503, 77] width 8 height 7
radio input "true"
click at [591, 149] on input "False" at bounding box center [595, 150] width 8 height 7
radio input "true"
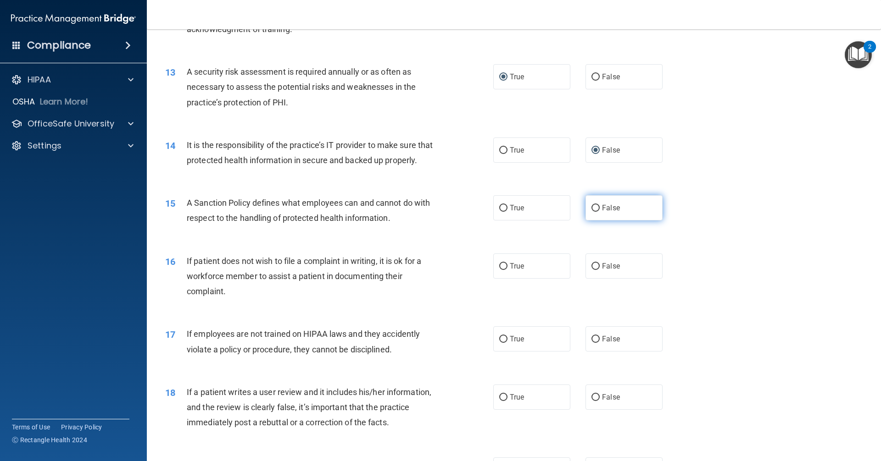
click at [592, 212] on input "False" at bounding box center [595, 208] width 8 height 7
radio input "true"
click at [499, 270] on input "True" at bounding box center [503, 266] width 8 height 7
radio input "true"
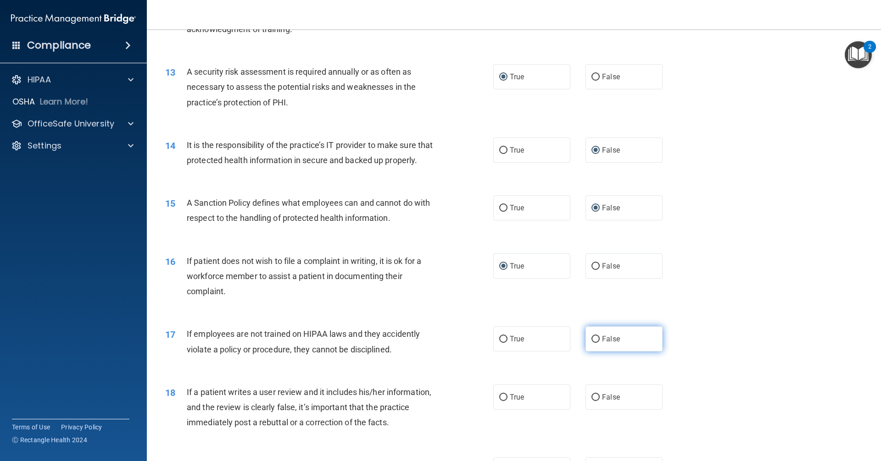
click at [592, 343] on input "False" at bounding box center [595, 339] width 8 height 7
radio input "true"
click at [592, 401] on input "False" at bounding box center [595, 397] width 8 height 7
radio input "true"
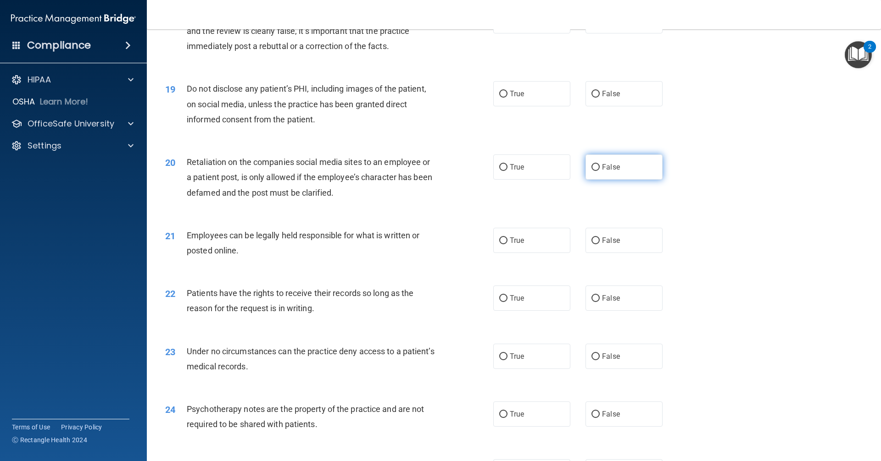
scroll to position [1345, 0]
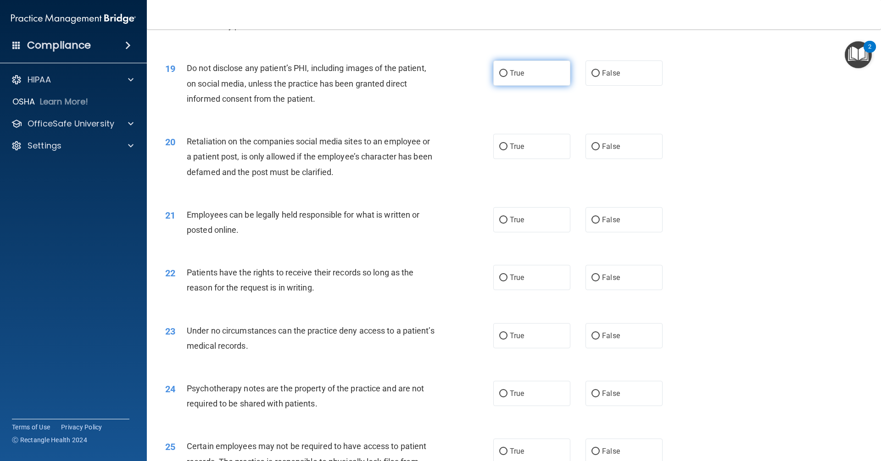
click at [499, 77] on input "True" at bounding box center [503, 73] width 8 height 7
radio input "true"
click at [591, 150] on input "False" at bounding box center [595, 147] width 8 height 7
radio input "true"
click at [500, 224] on input "True" at bounding box center [503, 220] width 8 height 7
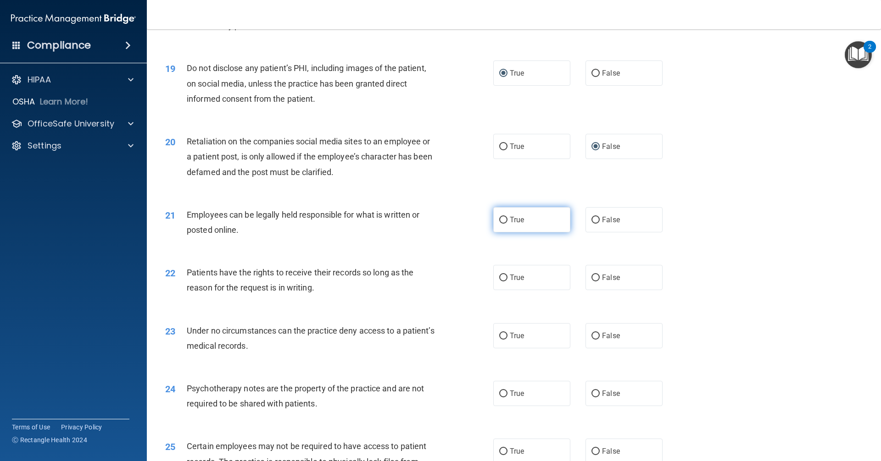
radio input "true"
click at [591, 282] on input "False" at bounding box center [595, 278] width 8 height 7
radio input "true"
click at [592, 340] on input "False" at bounding box center [595, 336] width 8 height 7
radio input "true"
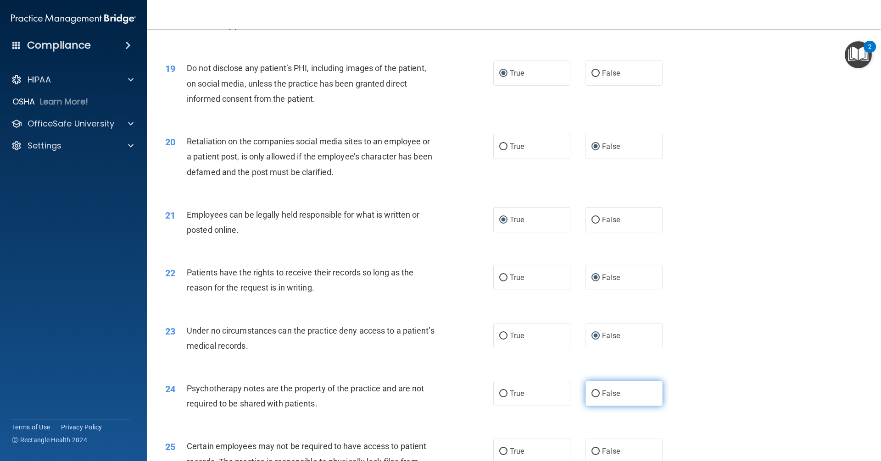
click at [591, 398] on input "False" at bounding box center [595, 394] width 8 height 7
radio input "true"
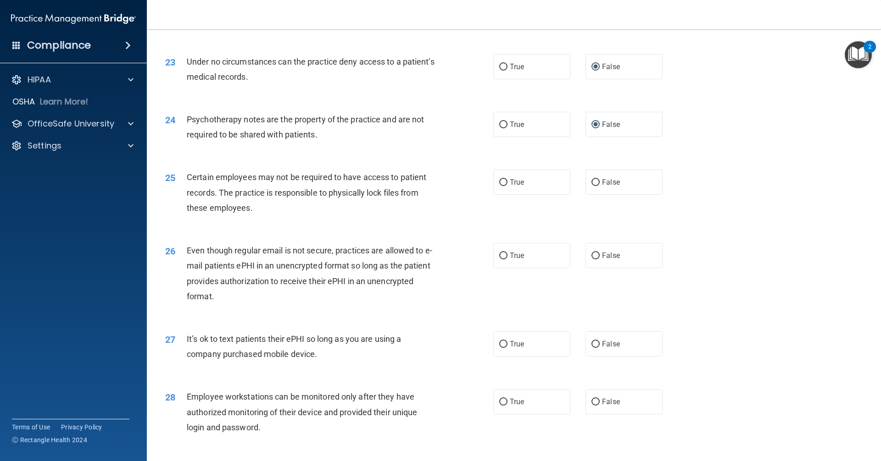
scroll to position [1621, 0]
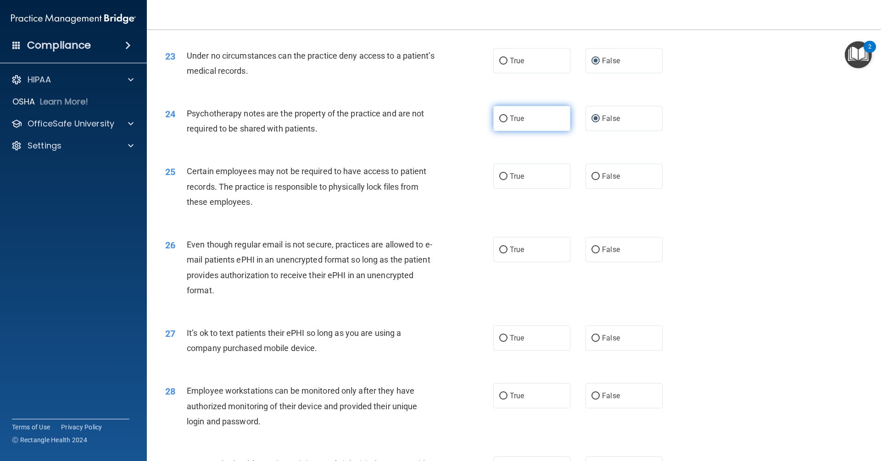
click at [500, 122] on input "True" at bounding box center [503, 119] width 8 height 7
radio input "true"
radio input "false"
click at [500, 180] on input "True" at bounding box center [503, 176] width 8 height 7
radio input "true"
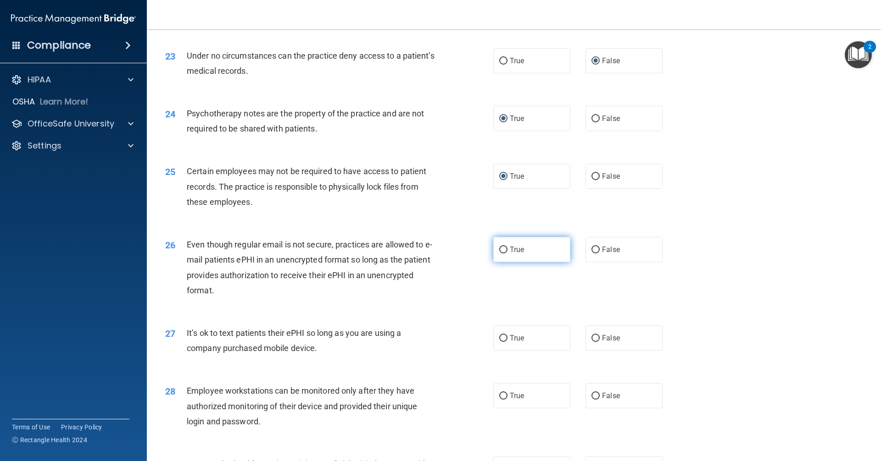
click at [500, 254] on input "True" at bounding box center [503, 250] width 8 height 7
radio input "true"
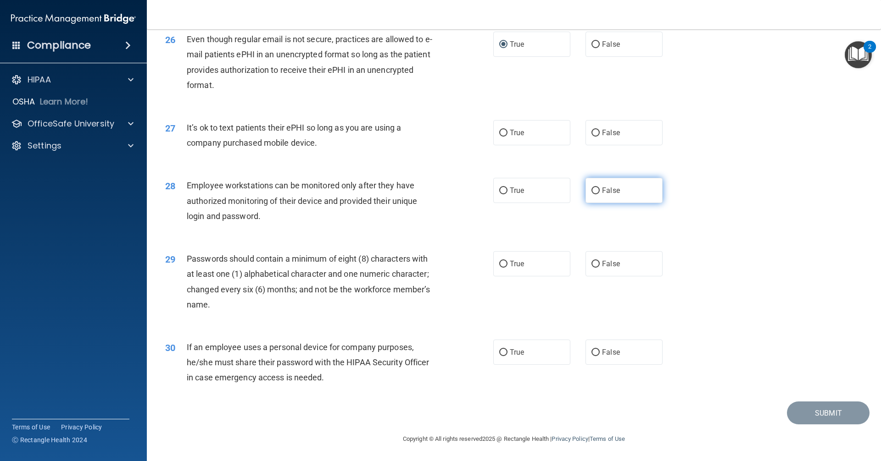
scroll to position [1841, 0]
click at [591, 132] on input "False" at bounding box center [595, 133] width 8 height 7
radio input "true"
click at [591, 189] on input "False" at bounding box center [595, 191] width 8 height 7
radio input "true"
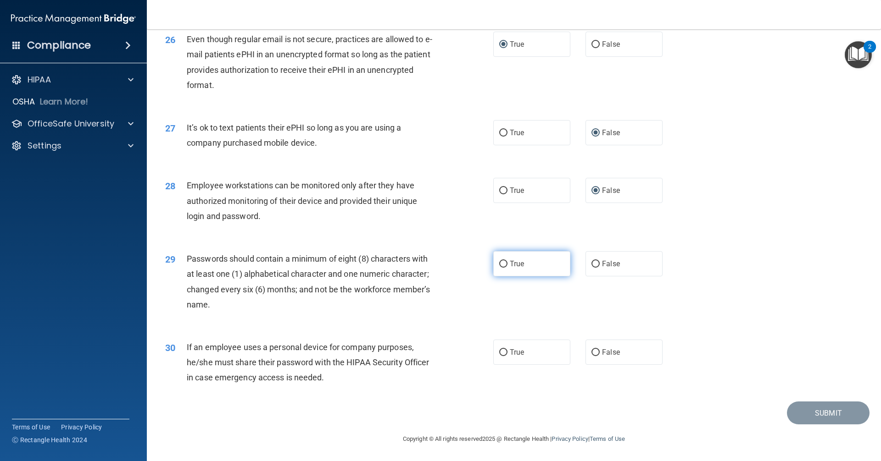
click at [500, 263] on input "True" at bounding box center [503, 264] width 8 height 7
radio input "true"
click at [594, 351] on input "False" at bounding box center [595, 353] width 8 height 7
radio input "true"
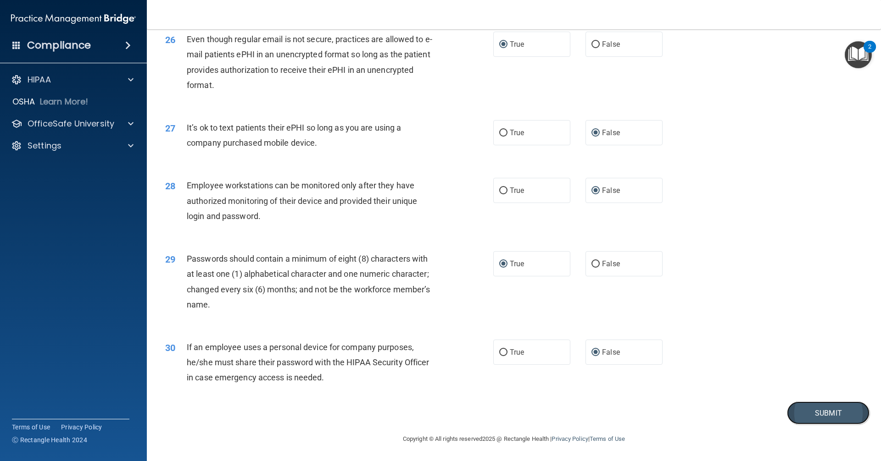
click at [805, 412] on button "Submit" at bounding box center [828, 413] width 83 height 23
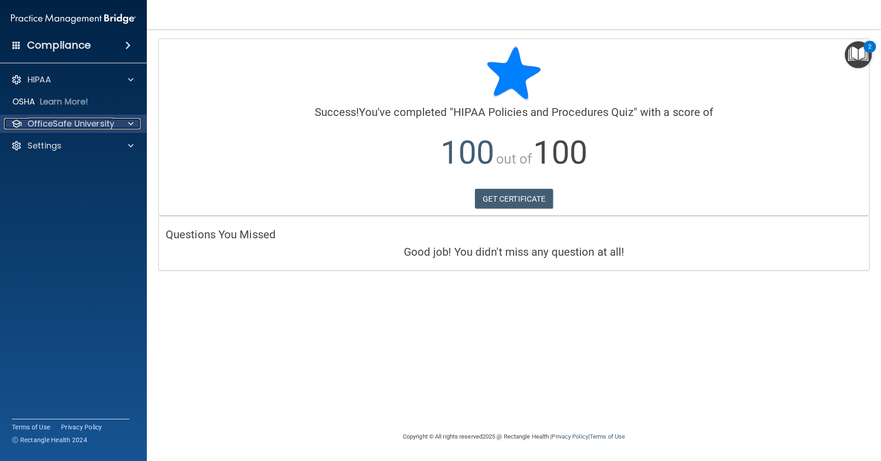
click at [87, 127] on p "OfficeSafe University" at bounding box center [71, 123] width 87 height 11
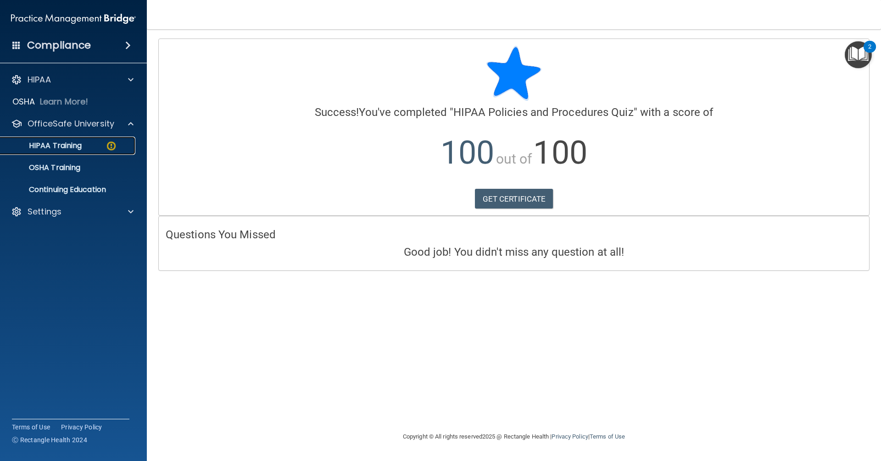
click at [88, 142] on div "HIPAA Training" at bounding box center [68, 145] width 125 height 9
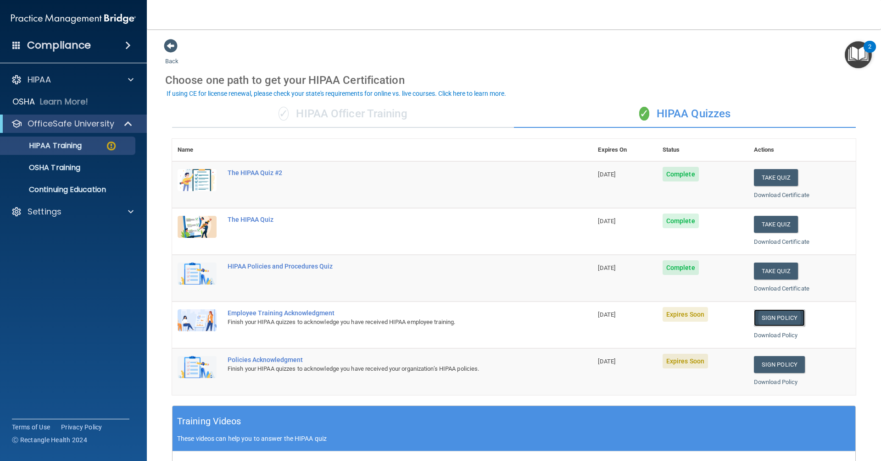
click at [777, 318] on link "Sign Policy" at bounding box center [779, 318] width 51 height 17
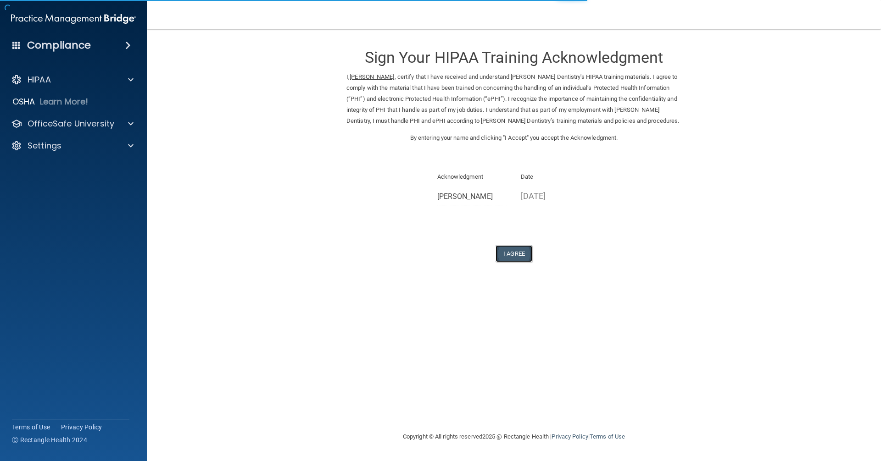
click at [513, 255] on button "I Agree" at bounding box center [513, 253] width 37 height 17
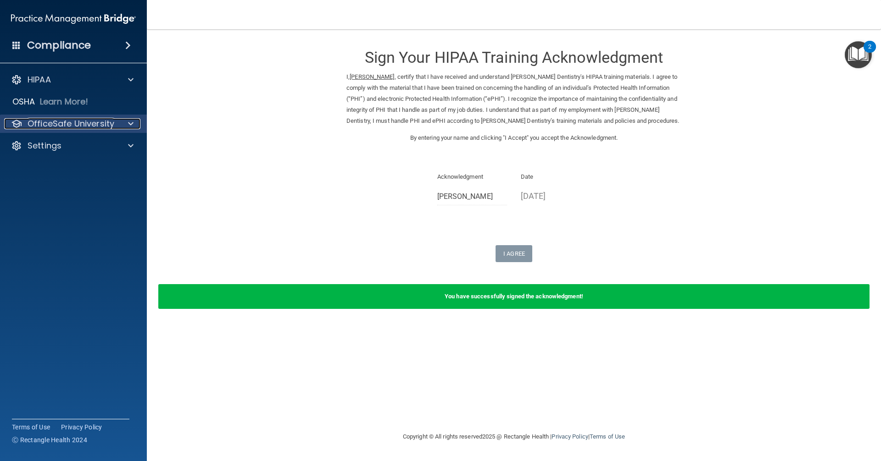
click at [96, 118] on p "OfficeSafe University" at bounding box center [71, 123] width 87 height 11
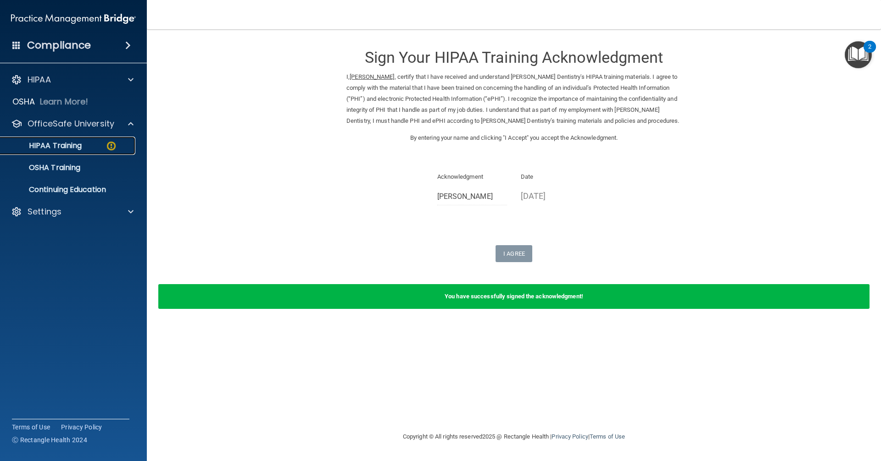
click at [103, 146] on div "HIPAA Training" at bounding box center [68, 145] width 125 height 9
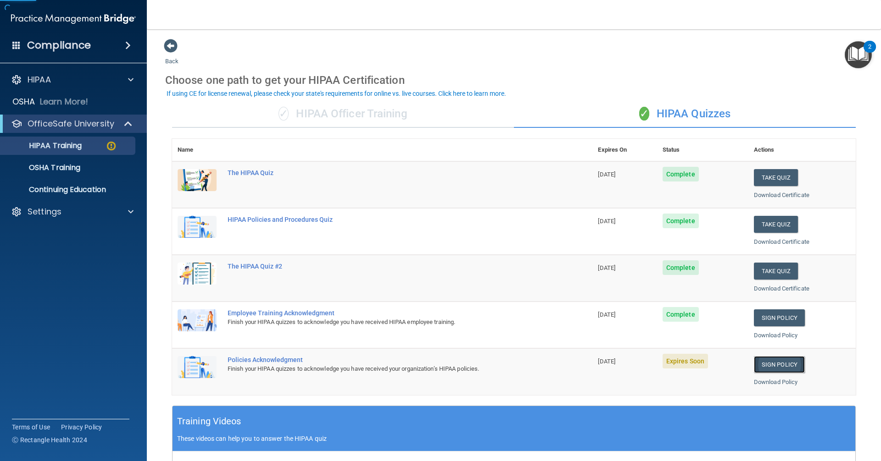
click at [765, 365] on link "Sign Policy" at bounding box center [779, 364] width 51 height 17
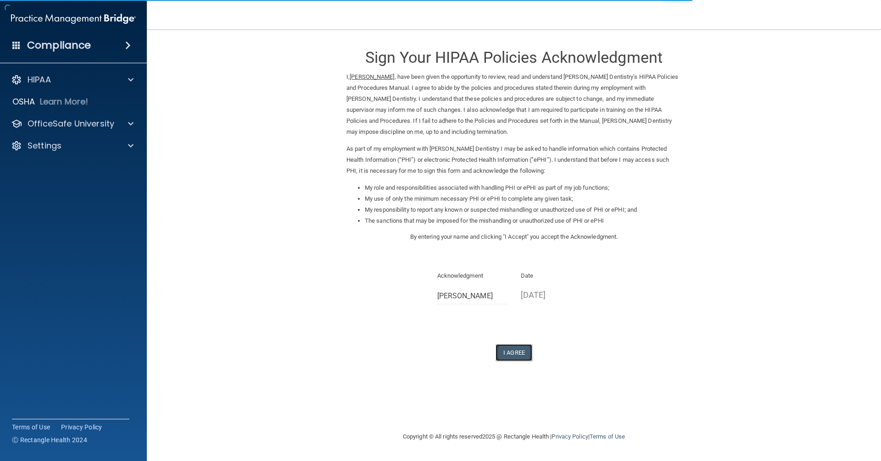
click at [512, 353] on button "I Agree" at bounding box center [513, 352] width 37 height 17
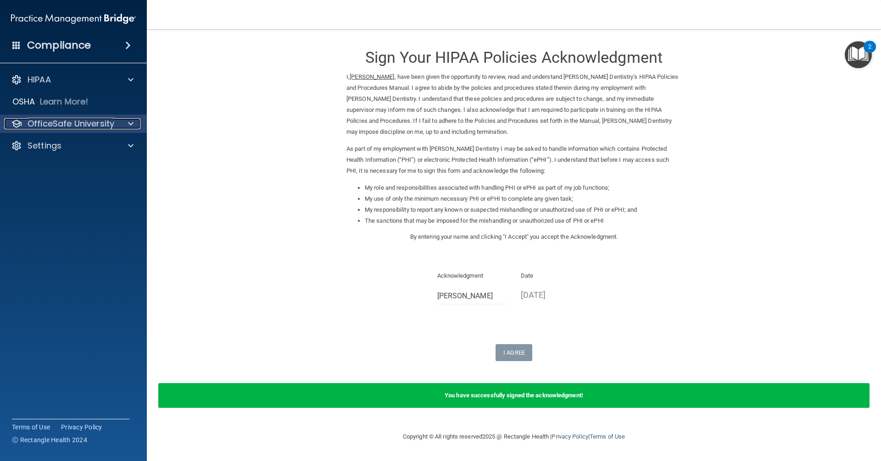
click at [100, 122] on p "OfficeSafe University" at bounding box center [71, 123] width 87 height 11
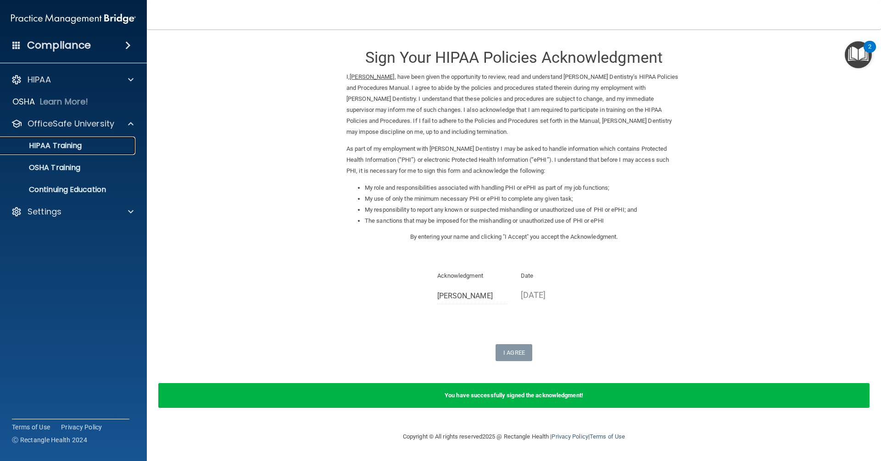
click at [97, 152] on link "HIPAA Training" at bounding box center [63, 146] width 144 height 18
